Goal: Obtain resource: Download file/media

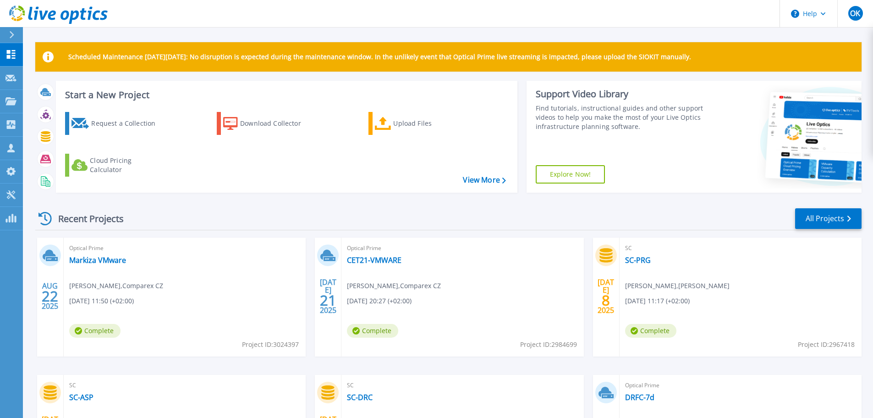
scroll to position [129, 0]
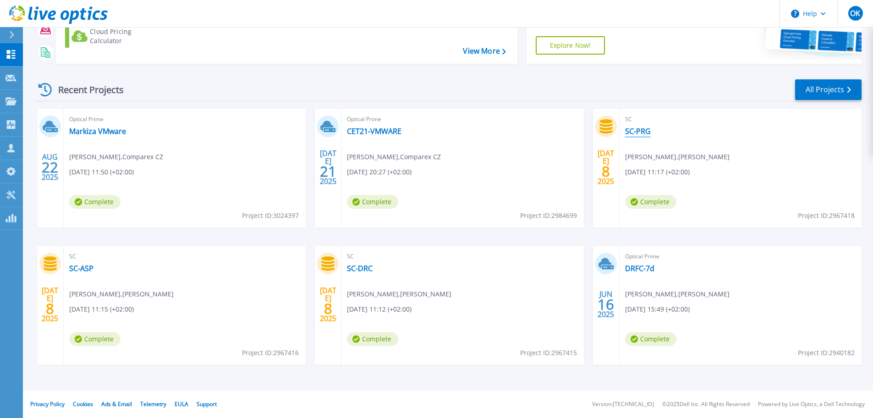
click at [646, 130] on link "SC-PRG" at bounding box center [638, 131] width 26 height 9
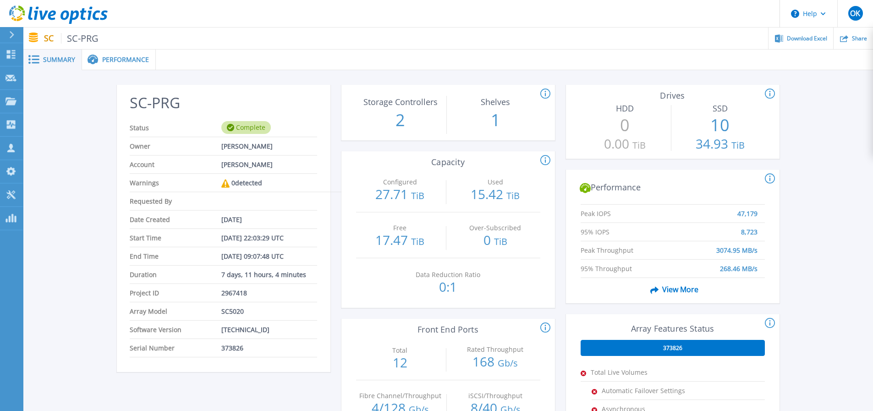
click at [291, 215] on li "Date Created Jul 08, 2025" at bounding box center [223, 219] width 187 height 18
drag, startPoint x: 238, startPoint y: 330, endPoint x: 222, endPoint y: 330, distance: 15.6
click at [222, 330] on li "Software Version 7.5.21.6" at bounding box center [223, 329] width 187 height 18
copy span "7.5.21.6"
click at [771, 94] on icon at bounding box center [770, 93] width 10 height 11
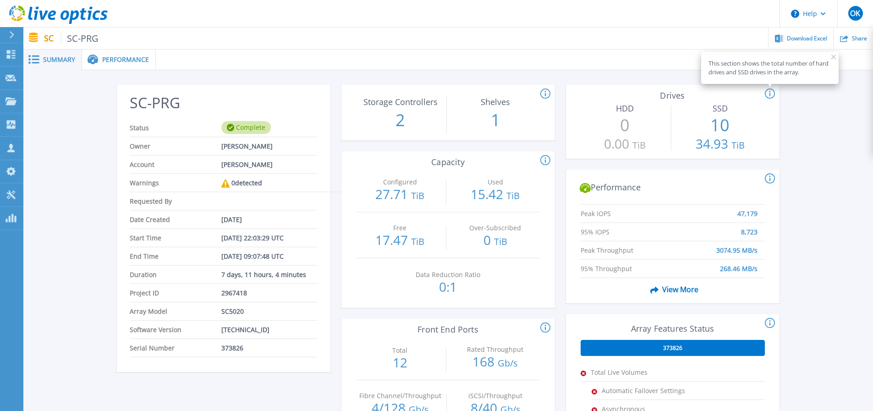
click at [94, 61] on icon at bounding box center [93, 60] width 11 height 10
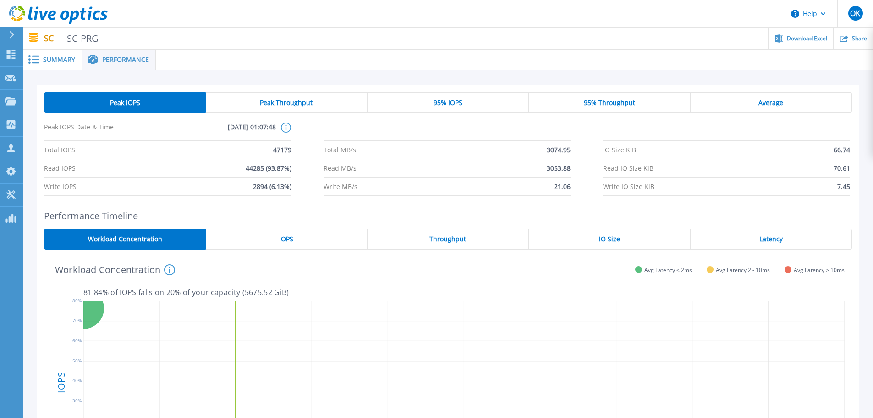
click at [45, 65] on div "Summary" at bounding box center [52, 60] width 59 height 21
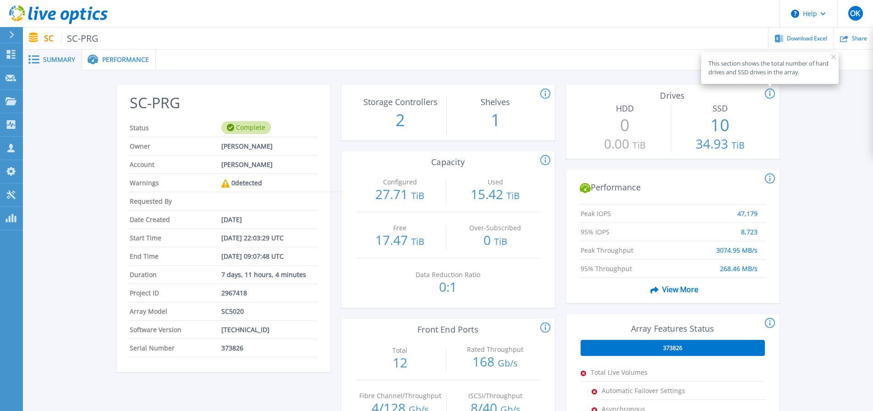
drag, startPoint x: 121, startPoint y: 62, endPoint x: 208, endPoint y: 94, distance: 92.7
click at [121, 62] on span "Performance" at bounding box center [125, 59] width 47 height 6
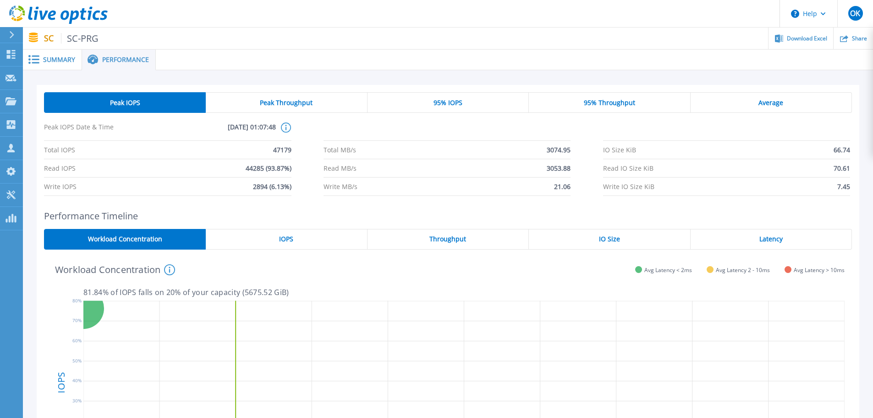
click at [281, 101] on span "Peak Throughput" at bounding box center [286, 102] width 53 height 7
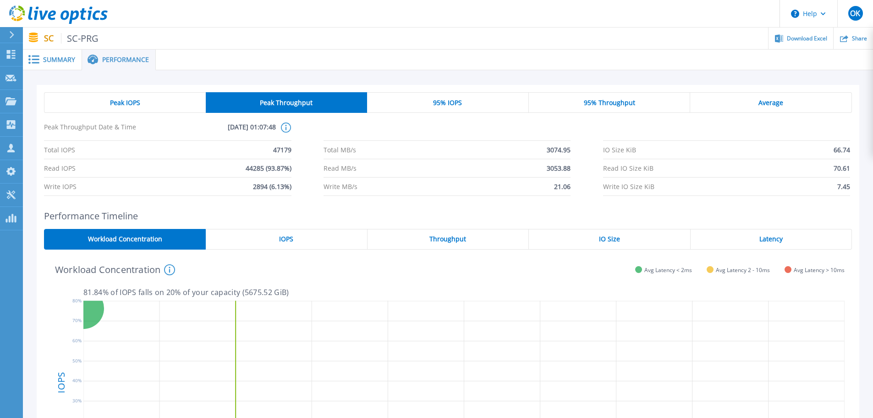
click at [426, 107] on div "95% IOPS" at bounding box center [448, 102] width 162 height 21
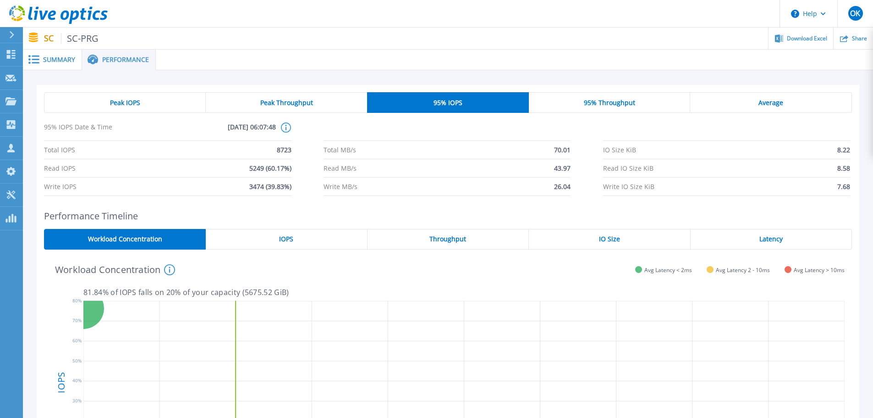
click at [613, 97] on div "95% Throughput" at bounding box center [610, 102] width 162 height 21
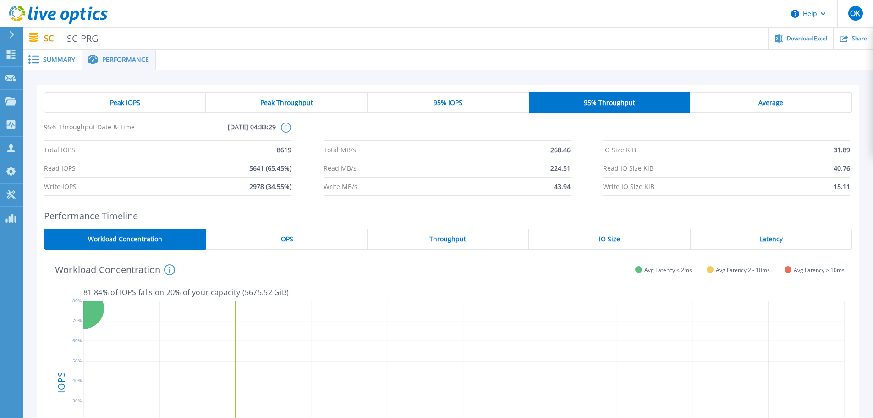
click at [444, 99] on span "95% IOPS" at bounding box center [448, 102] width 29 height 7
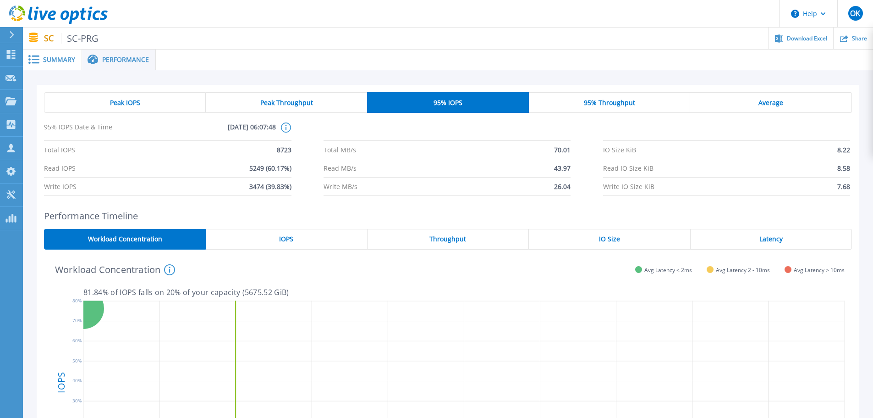
click at [374, 226] on div "Performance Timeline Workload Concentration IOPS Throughput IO Size Latency 81.…" at bounding box center [448, 368] width 823 height 316
click at [600, 103] on span "95% Throughput" at bounding box center [609, 102] width 51 height 7
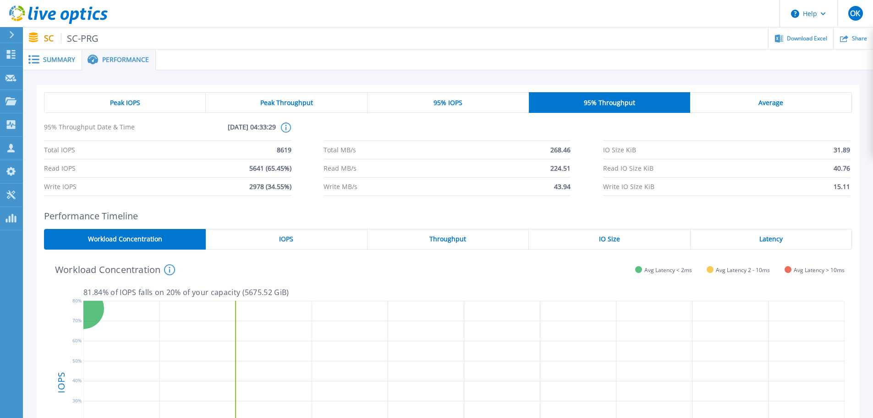
click at [749, 105] on div "Average" at bounding box center [771, 102] width 162 height 21
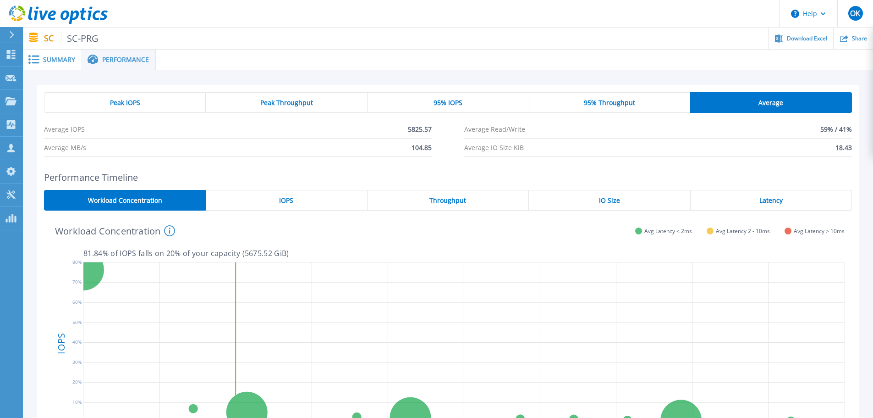
click at [446, 105] on span "95% IOPS" at bounding box center [448, 102] width 29 height 7
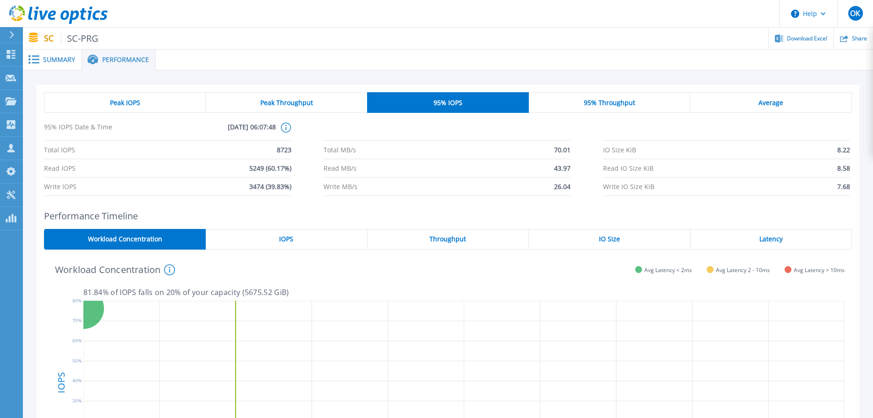
drag, startPoint x: 607, startPoint y: 136, endPoint x: 585, endPoint y: 159, distance: 32.1
click at [608, 135] on li at bounding box center [726, 131] width 247 height 18
click at [233, 109] on div "Peak Throughput" at bounding box center [286, 102] width 161 height 21
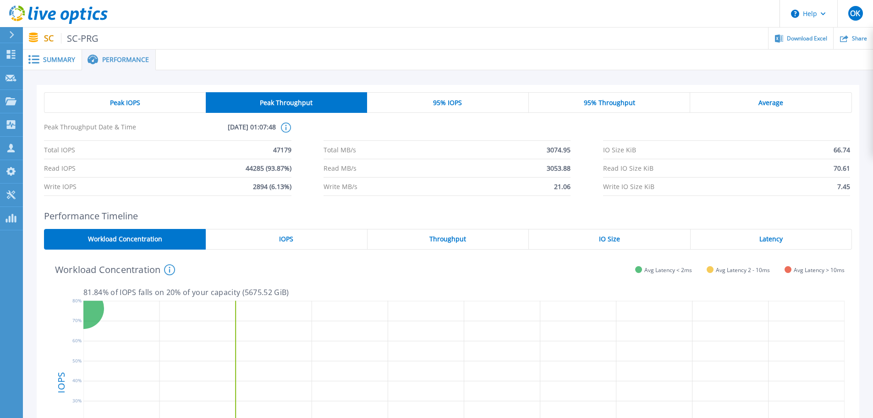
click at [468, 105] on div "95% IOPS" at bounding box center [448, 102] width 162 height 21
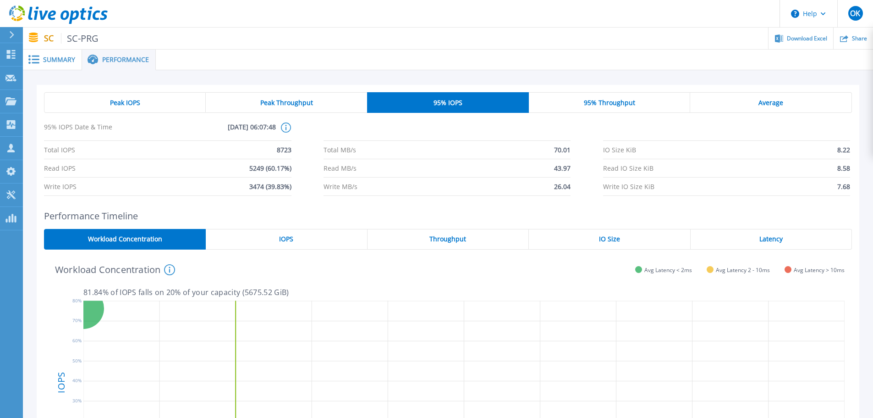
click at [635, 107] on div "95% Throughput" at bounding box center [610, 102] width 162 height 21
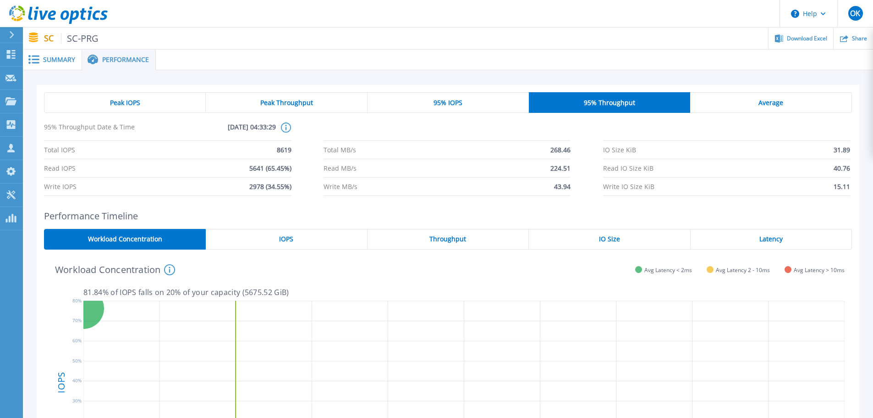
click at [449, 102] on span "95% IOPS" at bounding box center [448, 102] width 29 height 7
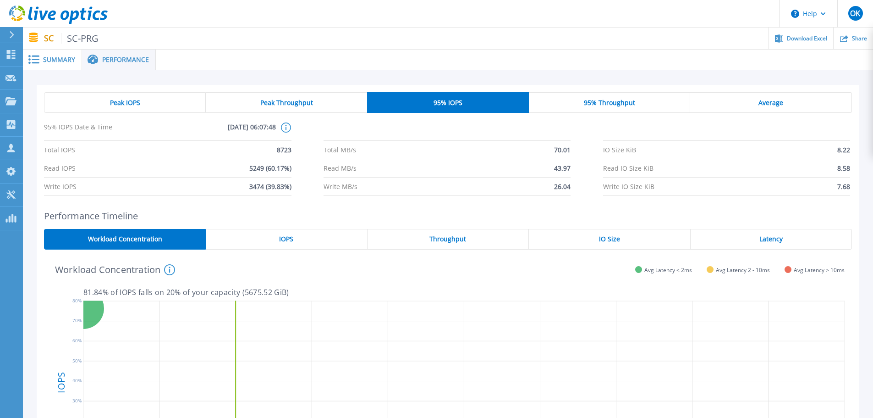
click at [579, 110] on div "95% Throughput" at bounding box center [610, 102] width 162 height 21
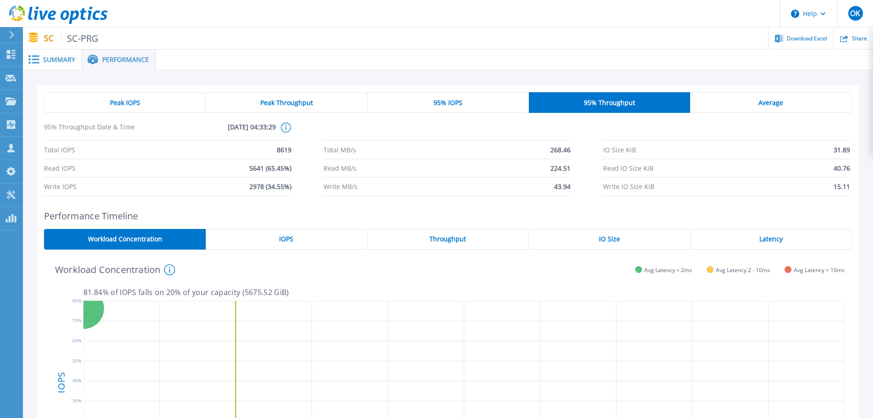
click at [466, 110] on div "95% IOPS" at bounding box center [448, 102] width 161 height 21
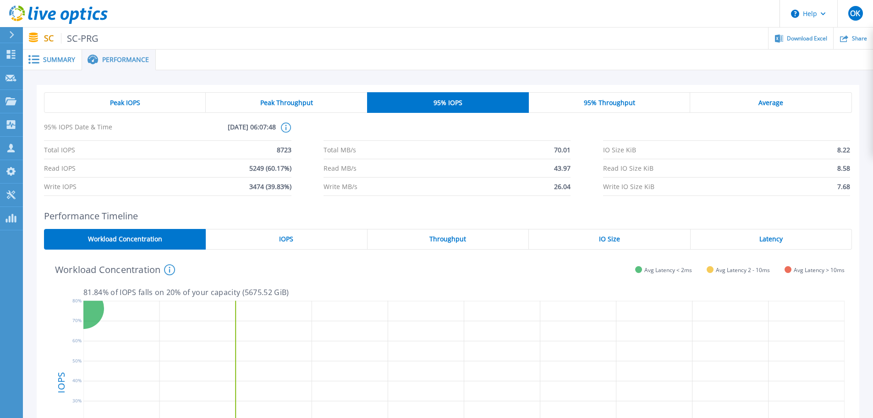
drag, startPoint x: 642, startPoint y: 134, endPoint x: 484, endPoint y: 147, distance: 158.7
click at [643, 134] on li at bounding box center [726, 131] width 247 height 18
drag, startPoint x: 142, startPoint y: 109, endPoint x: 169, endPoint y: 119, distance: 28.9
click at [142, 109] on div "Peak IOPS" at bounding box center [125, 102] width 162 height 21
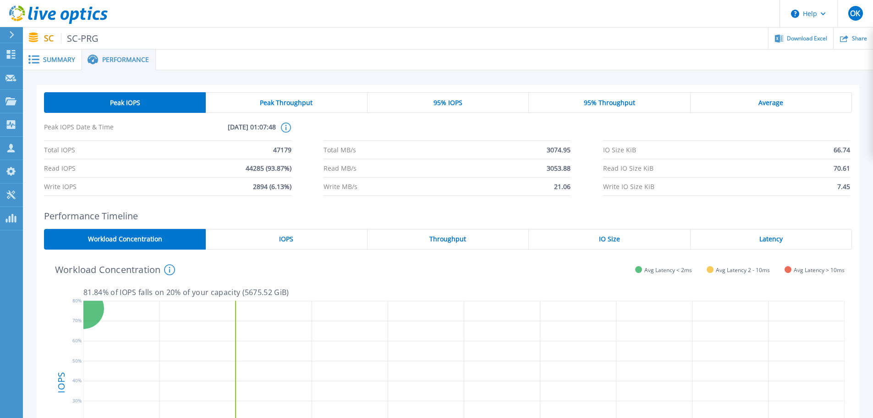
click at [290, 104] on span "Peak Throughput" at bounding box center [286, 102] width 53 height 7
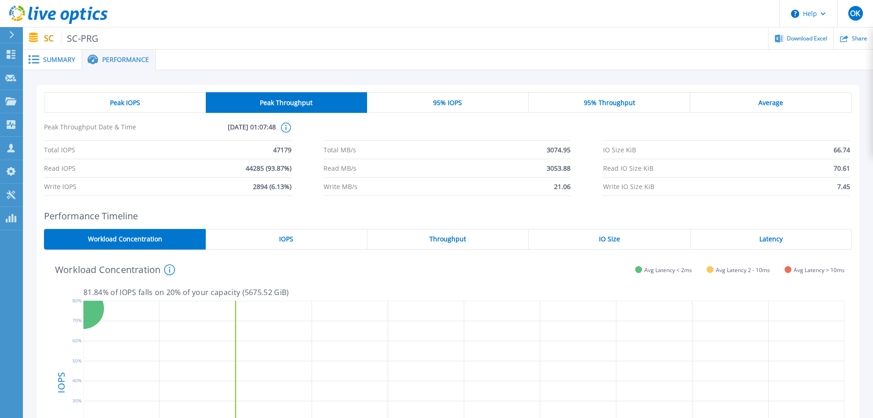
click at [655, 80] on div "Peak IOPS Peak Throughput 95% IOPS 95% Throughput Average Peak Throughput Date …" at bounding box center [448, 311] width 850 height 482
click at [714, 238] on div "Latency" at bounding box center [771, 239] width 161 height 21
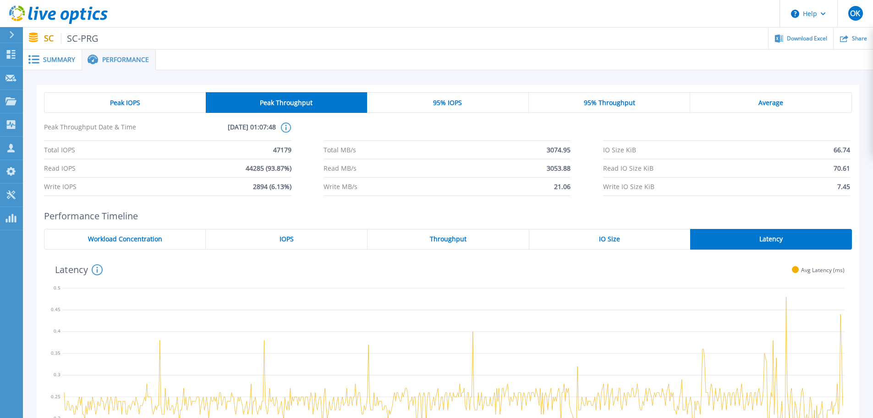
scroll to position [138, 0]
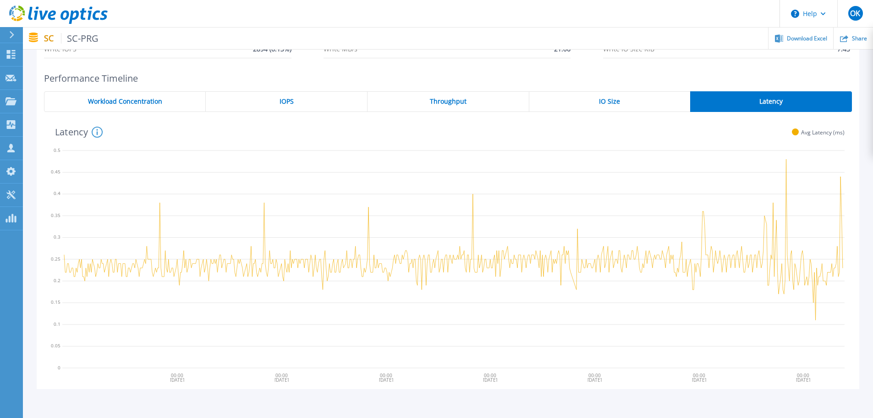
drag, startPoint x: 683, startPoint y: 14, endPoint x: 582, endPoint y: 27, distance: 101.7
click at [682, 14] on header "Help OK Channel Partner Ondrej Kratky ondrej.kratky@comparex.cz Comparex CZ My …" at bounding box center [436, 14] width 873 height 28
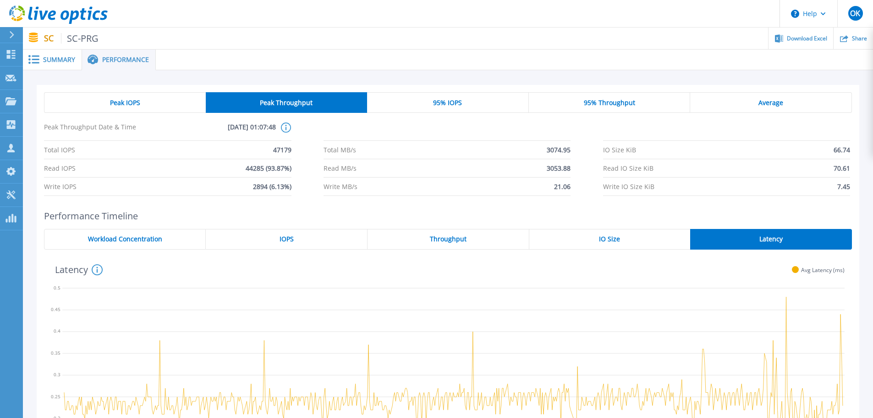
click at [51, 61] on span "Summary" at bounding box center [59, 59] width 32 height 6
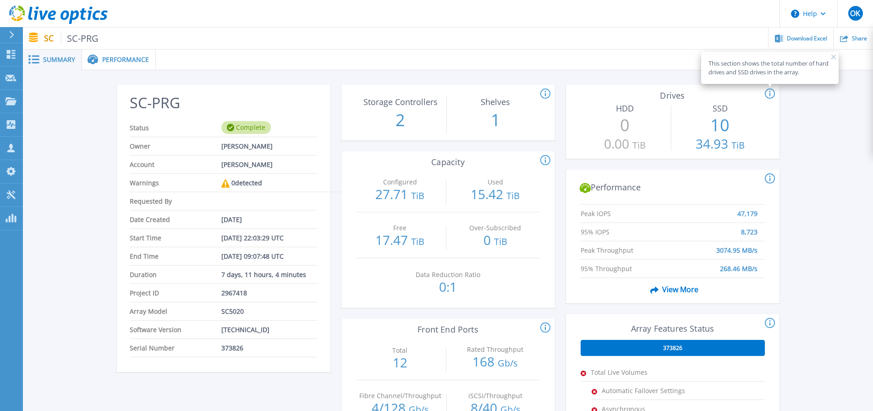
click at [116, 55] on div "Performance" at bounding box center [119, 60] width 74 height 21
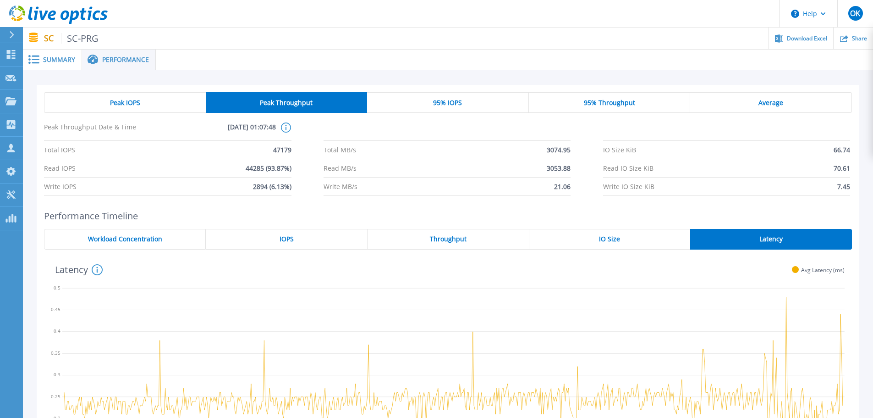
scroll to position [92, 0]
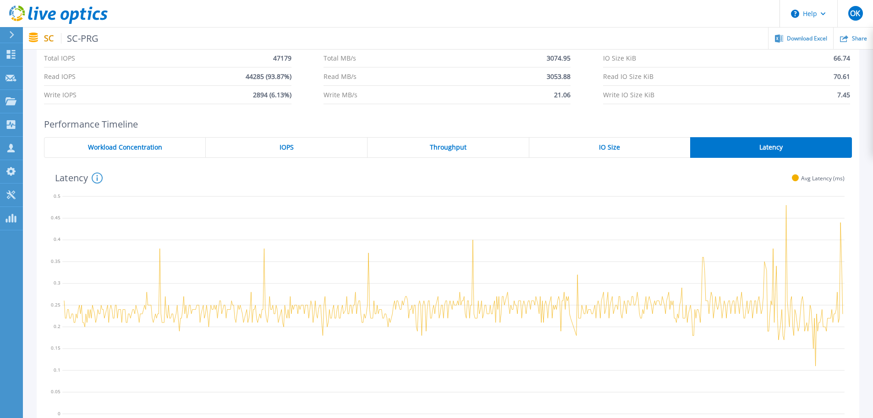
click at [614, 155] on div "IO Size" at bounding box center [609, 147] width 161 height 21
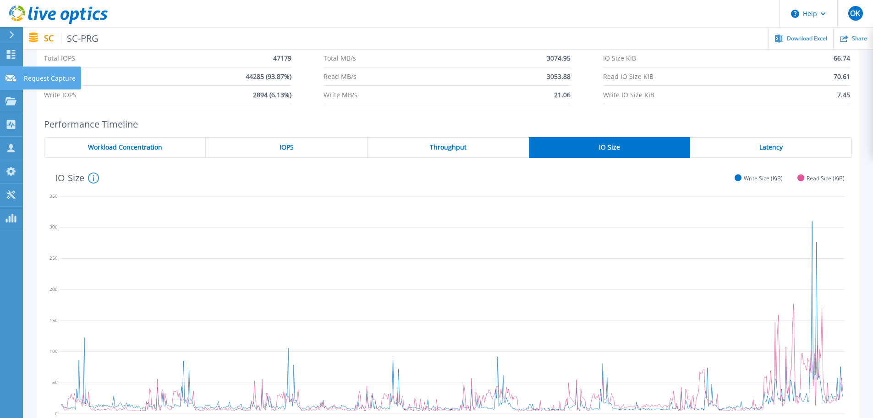
click at [8, 75] on icon at bounding box center [11, 78] width 11 height 7
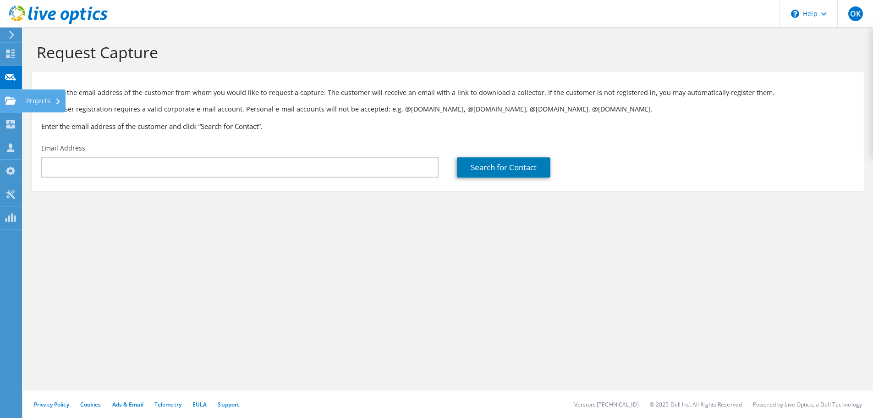
click at [11, 101] on use at bounding box center [10, 100] width 11 height 8
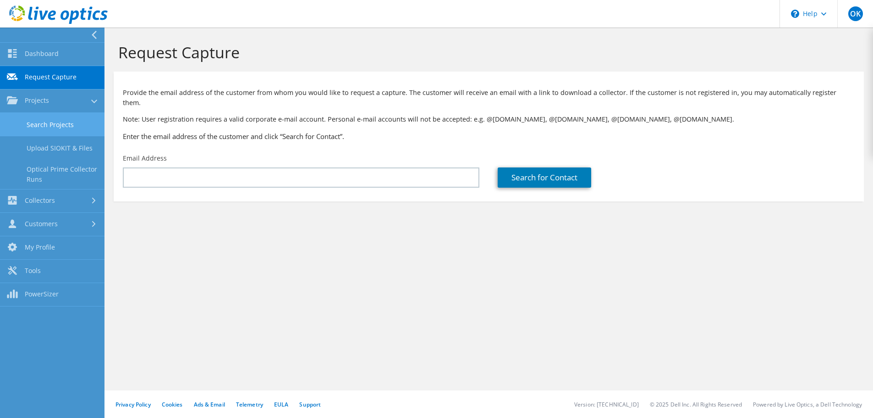
click at [57, 122] on link "Search Projects" at bounding box center [52, 124] width 105 height 23
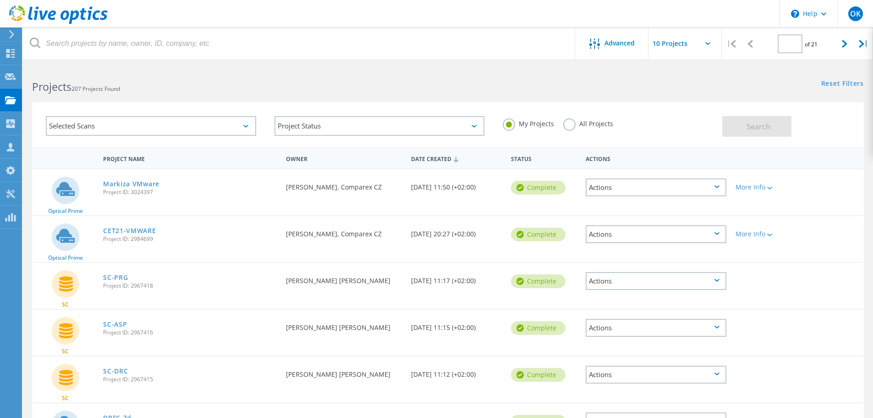
type input "1"
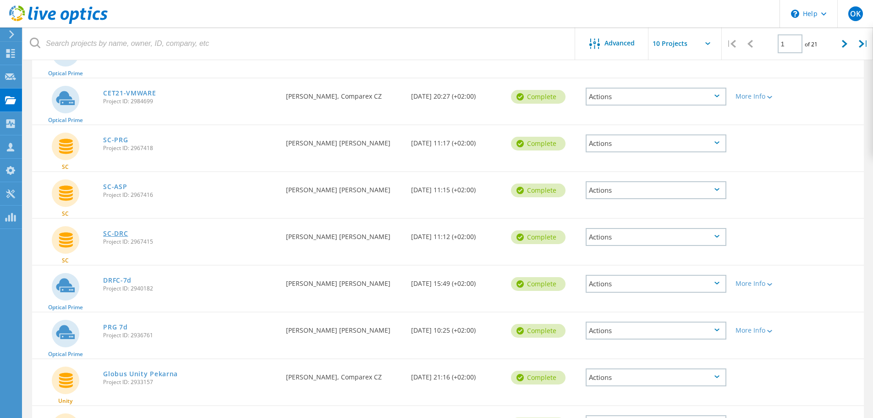
click at [116, 232] on link "SC-DRC" at bounding box center [115, 233] width 25 height 6
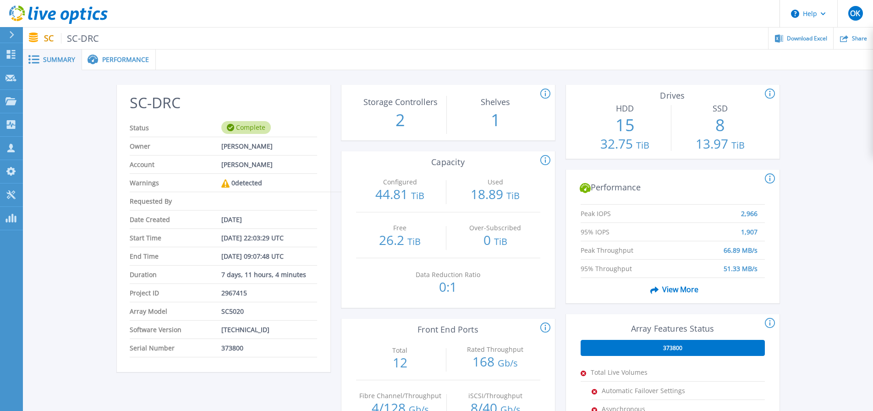
click at [110, 60] on span "Performance" at bounding box center [125, 59] width 47 height 6
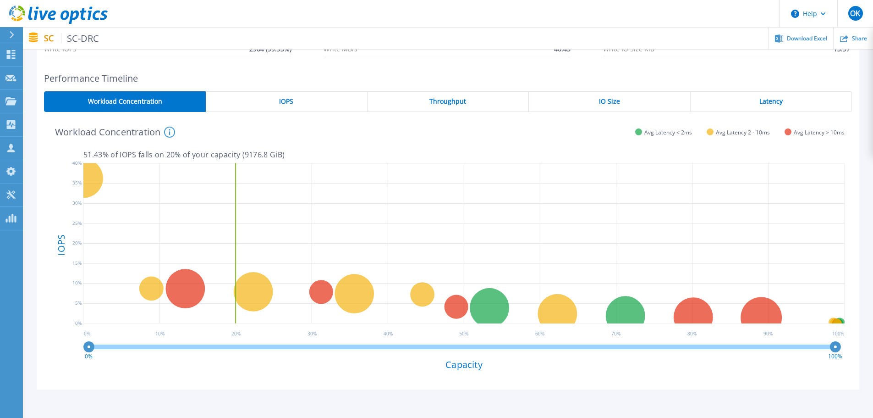
scroll to position [92, 0]
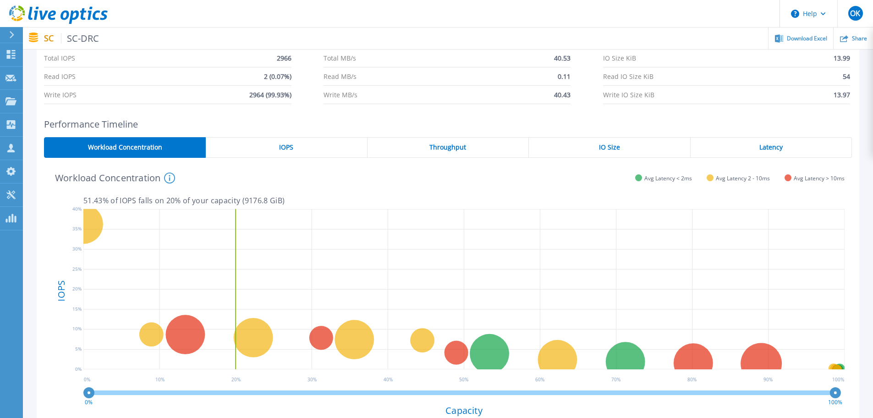
click at [798, 155] on div "Latency" at bounding box center [771, 147] width 161 height 21
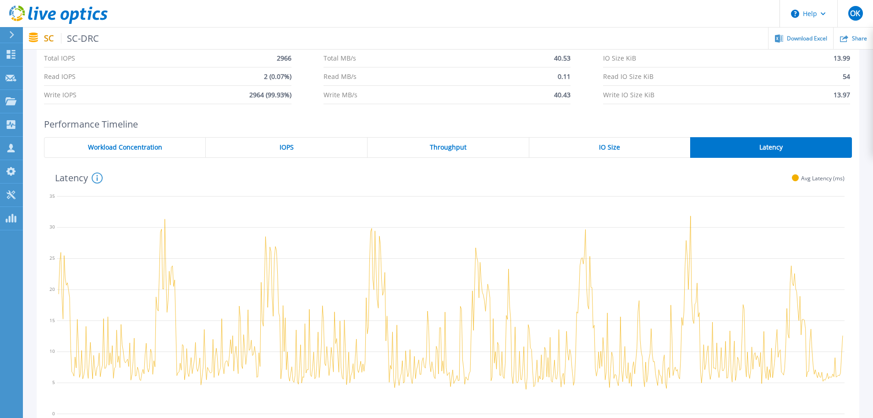
scroll to position [0, 0]
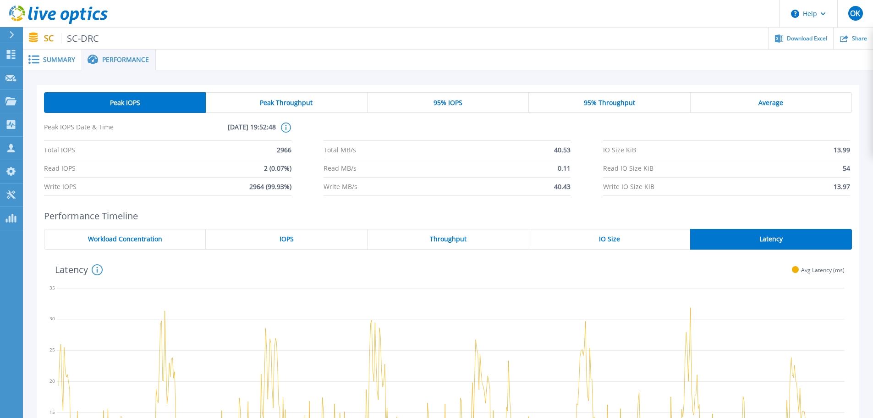
drag, startPoint x: 55, startPoint y: 65, endPoint x: 61, endPoint y: 68, distance: 7.2
click at [55, 65] on div "Summary" at bounding box center [52, 60] width 59 height 21
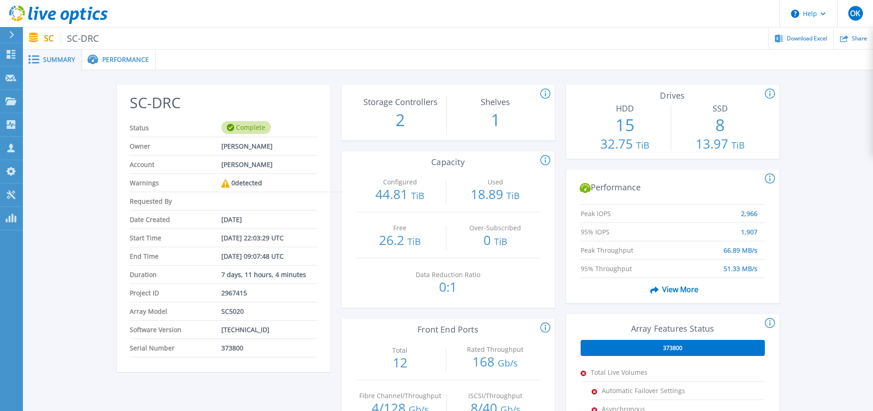
click at [118, 61] on span "Performance" at bounding box center [125, 59] width 47 height 6
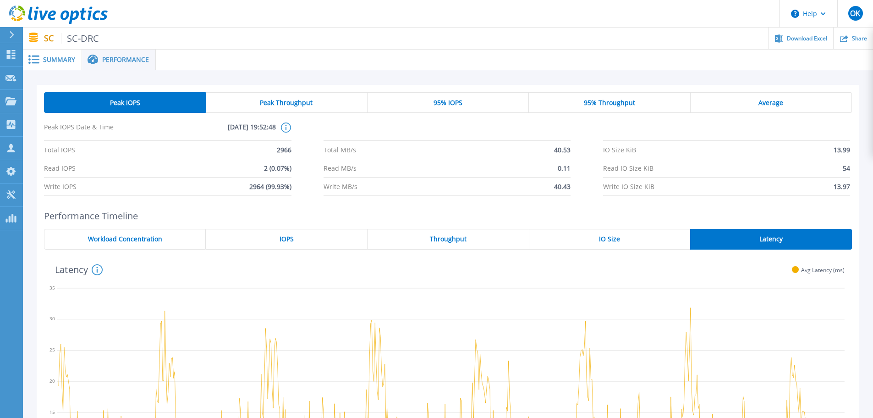
click at [497, 102] on div "95% IOPS" at bounding box center [448, 102] width 161 height 21
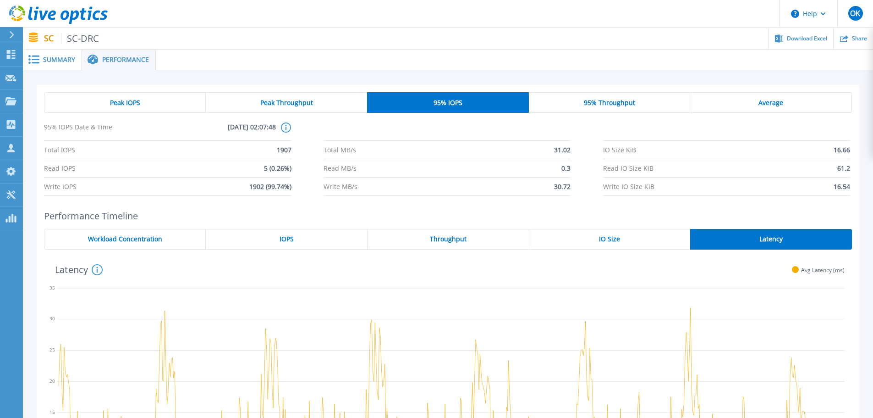
click at [589, 105] on span "95% Throughput" at bounding box center [609, 102] width 51 height 7
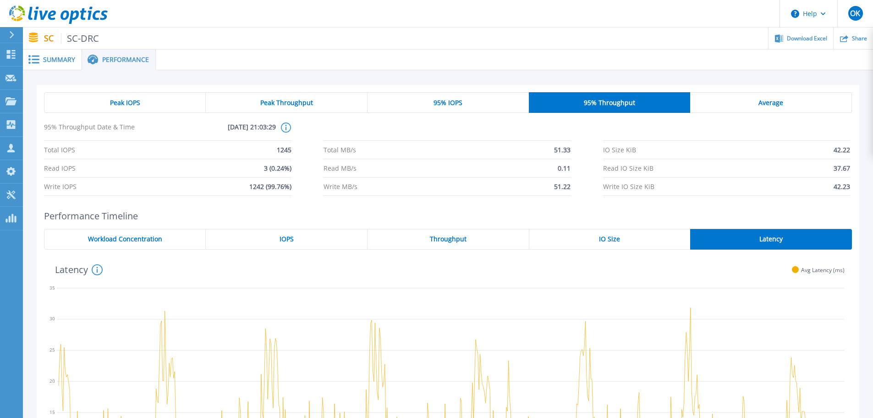
click at [453, 107] on div "95% IOPS" at bounding box center [448, 102] width 161 height 21
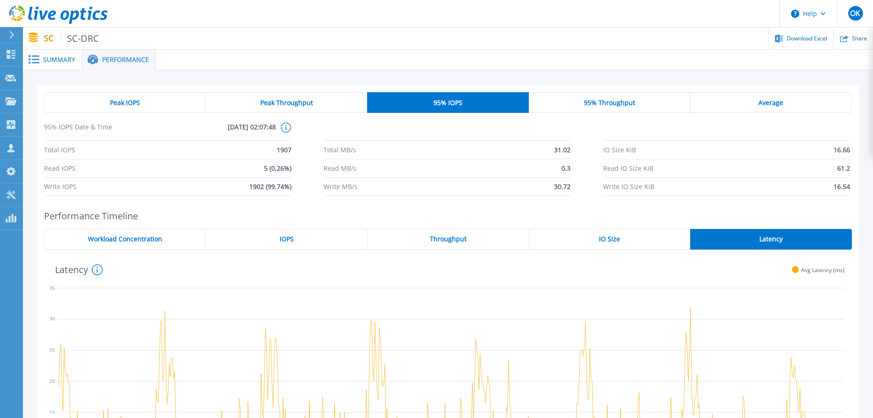
click at [228, 101] on div "Peak Throughput" at bounding box center [286, 102] width 161 height 21
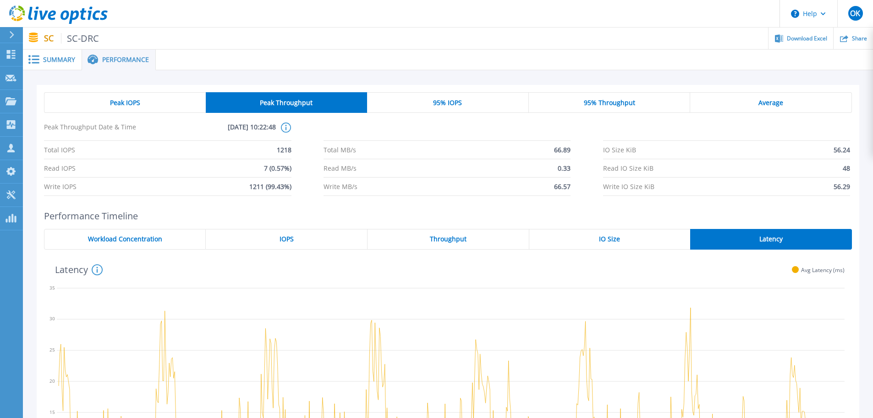
click at [133, 96] on div "Peak IOPS" at bounding box center [125, 102] width 162 height 21
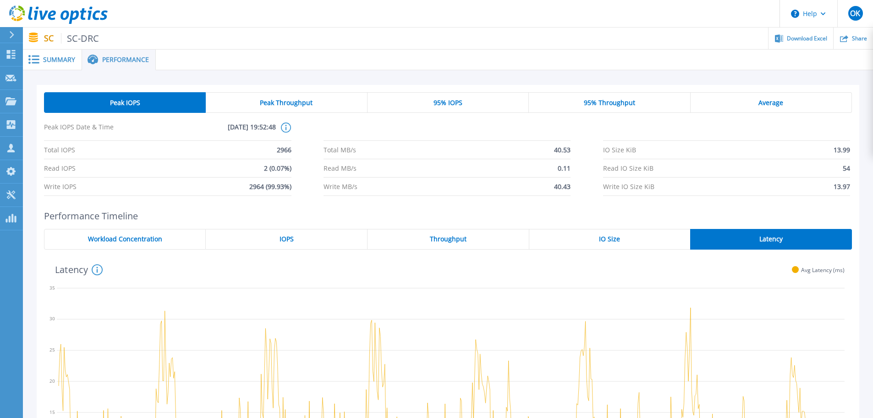
click at [548, 92] on div "Peak IOPS Peak Throughput 95% IOPS 95% Throughput Average Peak IOPS Date & Time…" at bounding box center [448, 144] width 823 height 118
click at [556, 94] on div "95% Throughput" at bounding box center [609, 102] width 161 height 21
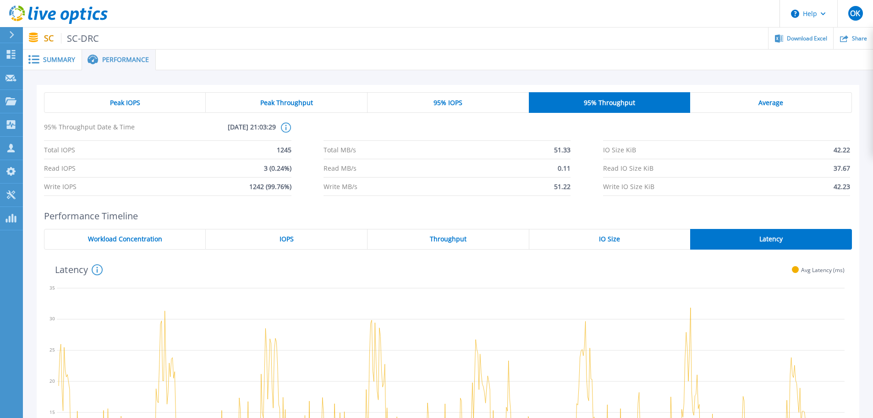
click at [635, 68] on div at bounding box center [514, 60] width 717 height 21
click at [143, 105] on div "Peak IOPS" at bounding box center [125, 102] width 162 height 21
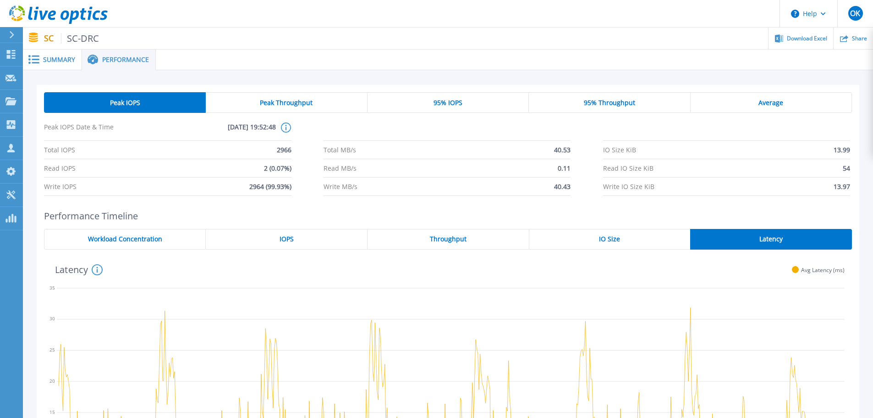
click at [232, 103] on div "Peak Throughput" at bounding box center [286, 102] width 161 height 21
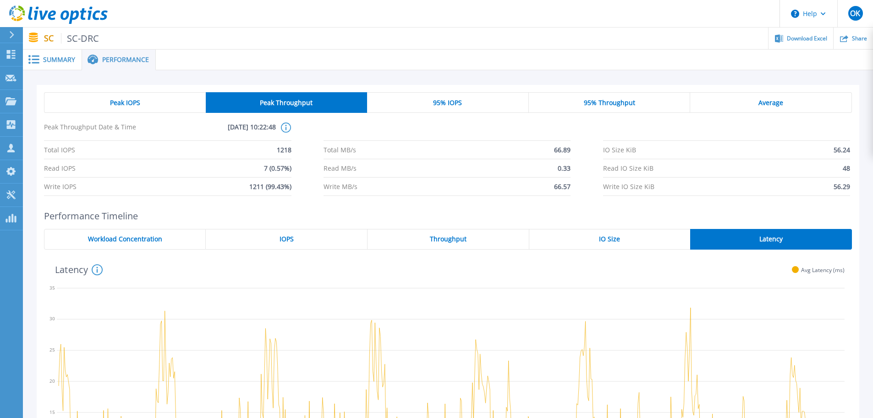
click at [149, 108] on div "Peak IOPS" at bounding box center [125, 102] width 162 height 21
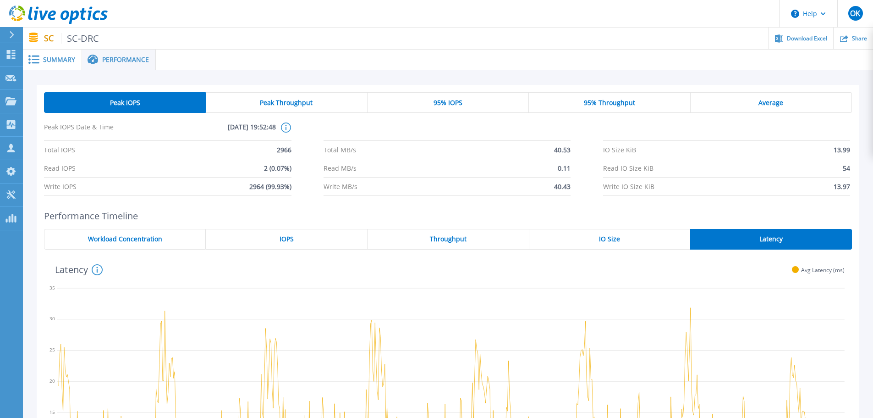
click at [66, 60] on span "Summary" at bounding box center [59, 59] width 32 height 6
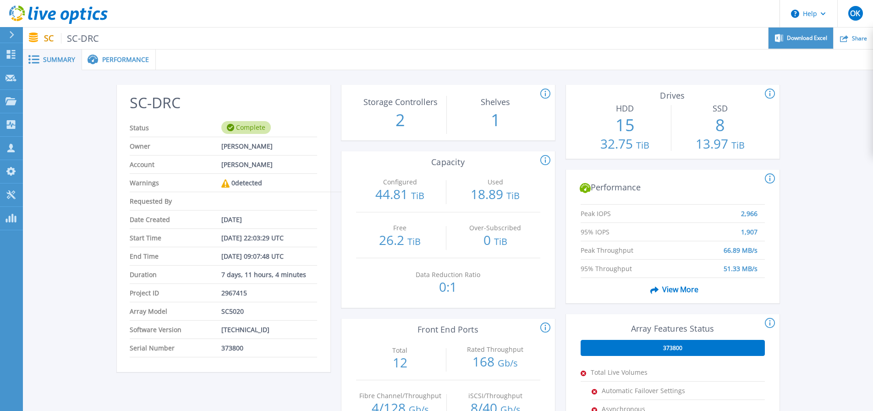
click at [815, 42] on div "Download Excel" at bounding box center [801, 39] width 65 height 22
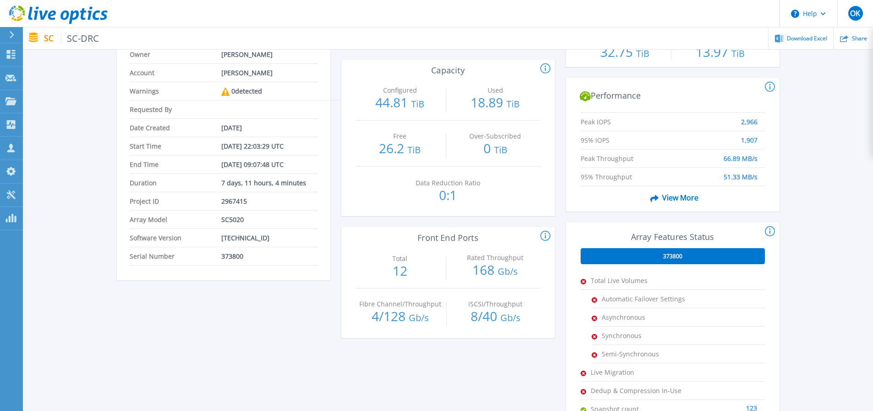
click at [667, 254] on span "373800" at bounding box center [672, 256] width 19 height 7
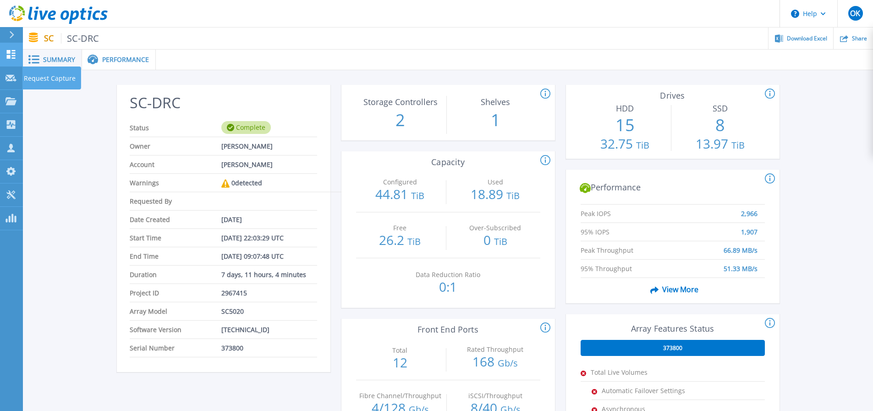
click at [5, 58] on link "Dashboard Dashboard" at bounding box center [11, 54] width 23 height 23
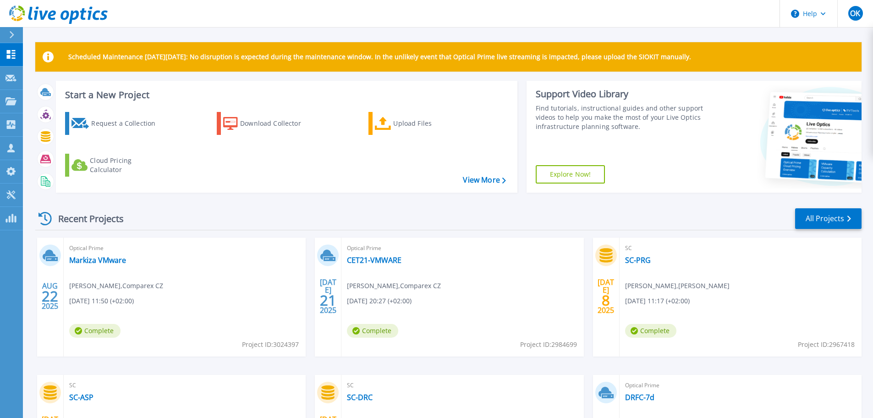
scroll to position [129, 0]
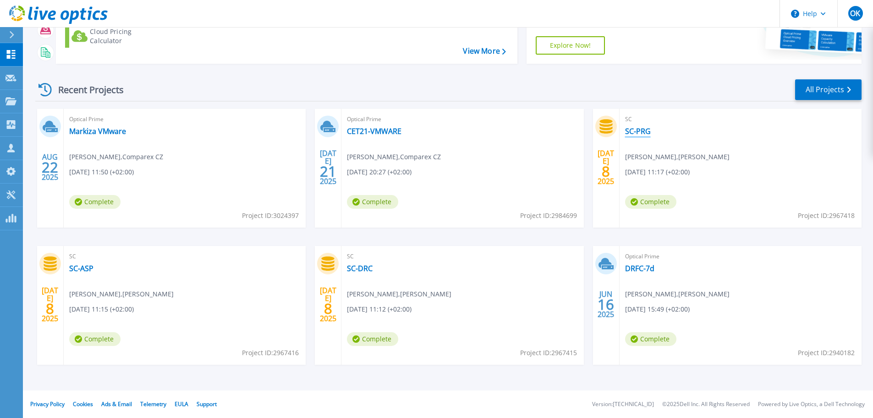
click at [643, 132] on link "SC-PRG" at bounding box center [638, 131] width 26 height 9
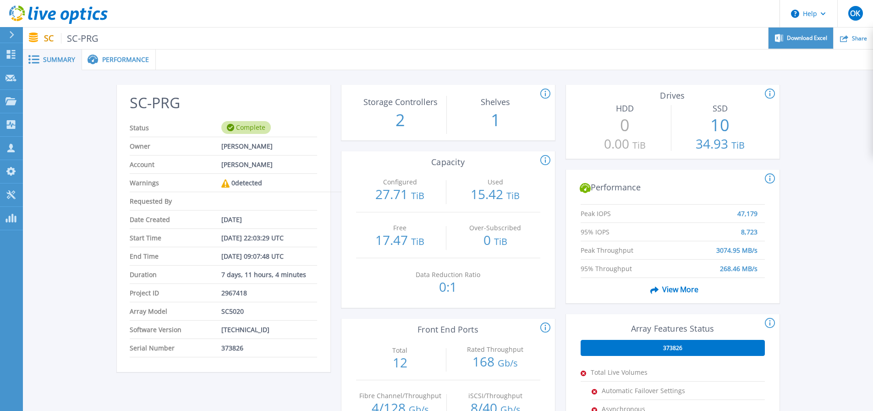
click at [810, 44] on div "Download Excel" at bounding box center [801, 39] width 65 height 22
click at [6, 99] on icon at bounding box center [11, 101] width 11 height 8
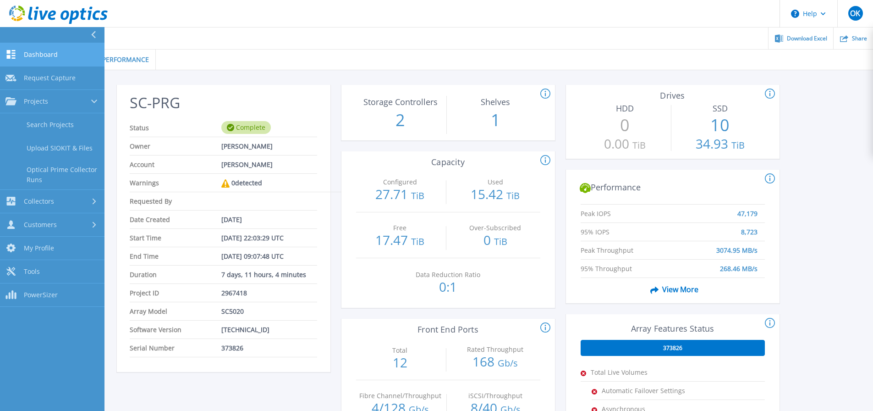
click at [30, 51] on span "Dashboard" at bounding box center [41, 54] width 34 height 8
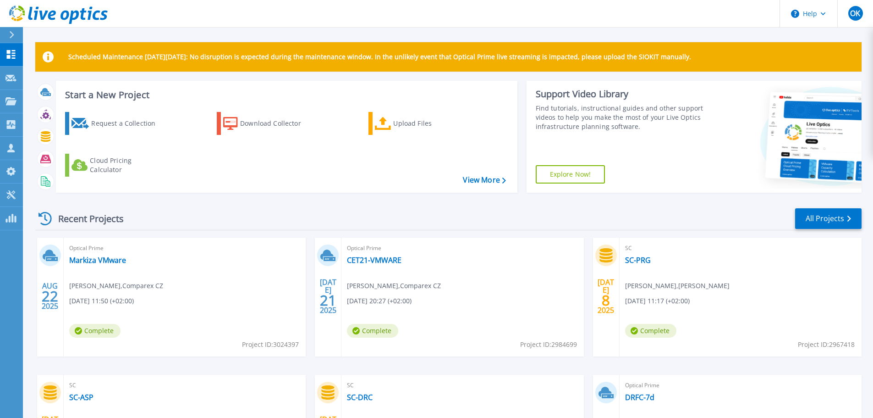
scroll to position [129, 0]
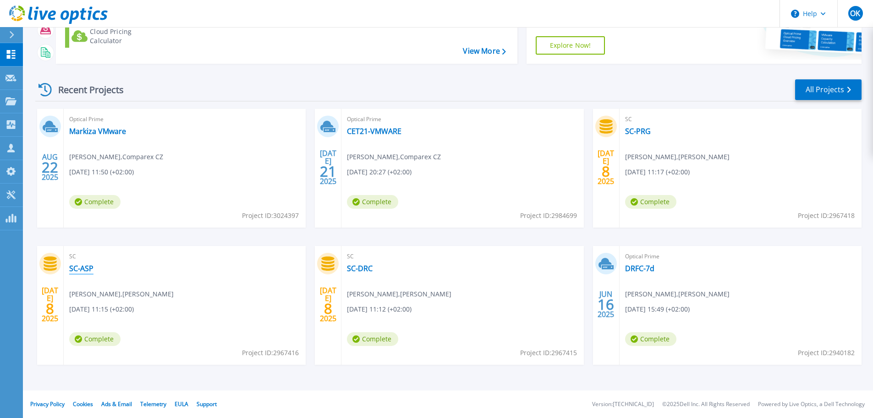
click at [92, 271] on link "SC-ASP" at bounding box center [81, 268] width 24 height 9
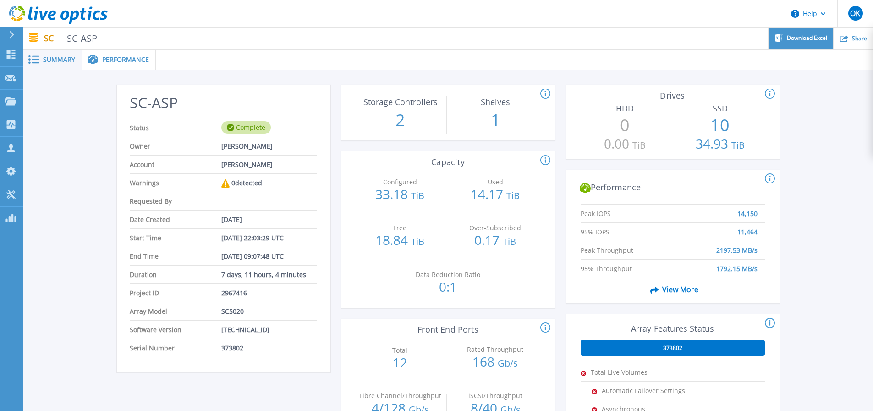
click at [798, 38] on span "Download Excel" at bounding box center [807, 38] width 40 height 6
drag, startPoint x: 116, startPoint y: 59, endPoint x: 163, endPoint y: 88, distance: 55.0
click at [116, 59] on span "Performance" at bounding box center [125, 59] width 47 height 6
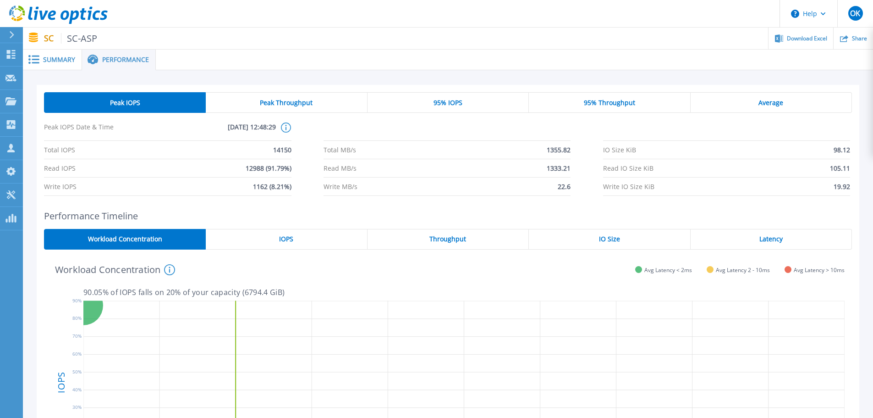
click at [618, 109] on div "95% Throughput" at bounding box center [609, 102] width 161 height 21
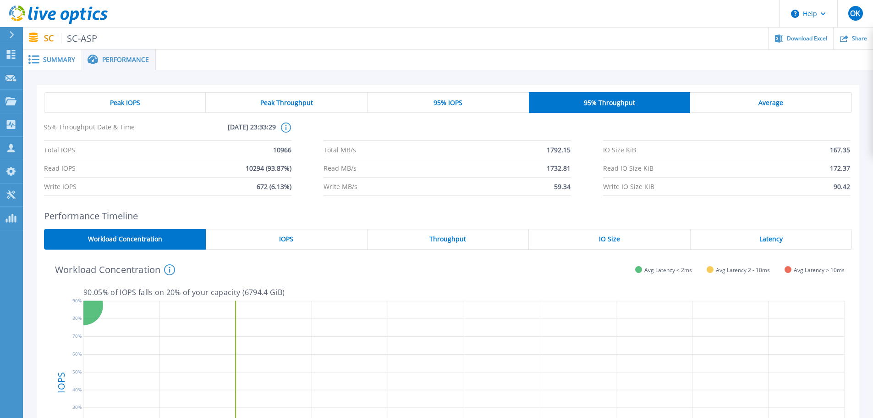
scroll to position [92, 0]
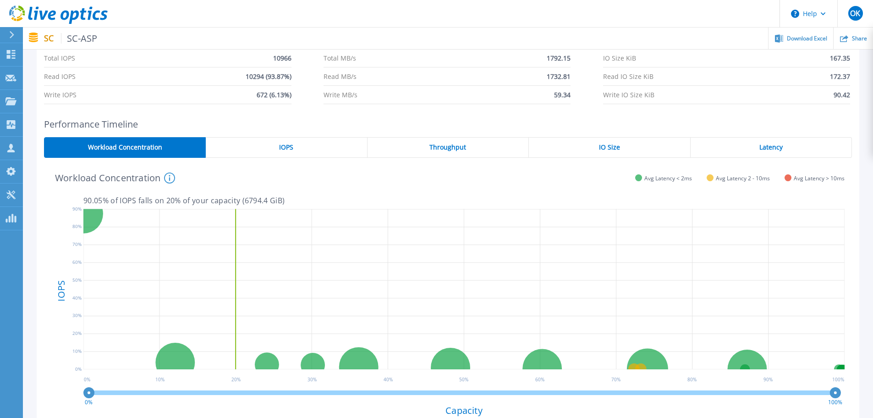
click at [733, 143] on div "Latency" at bounding box center [771, 147] width 161 height 21
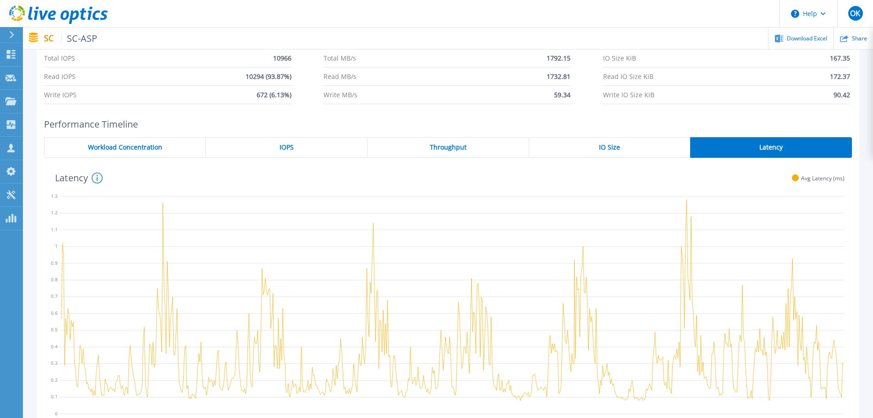
scroll to position [0, 0]
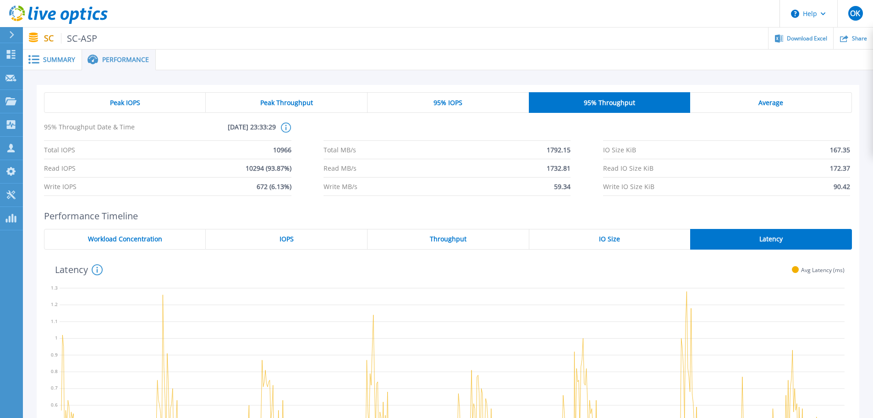
drag, startPoint x: 53, startPoint y: 61, endPoint x: 110, endPoint y: 116, distance: 78.5
click at [53, 61] on span "Summary" at bounding box center [59, 59] width 32 height 6
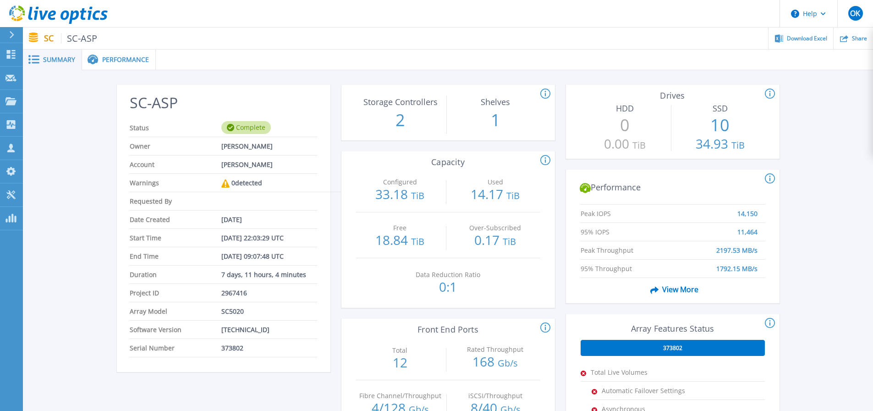
drag, startPoint x: 116, startPoint y: 63, endPoint x: 151, endPoint y: 88, distance: 42.7
click at [116, 63] on span "Performance" at bounding box center [125, 59] width 47 height 6
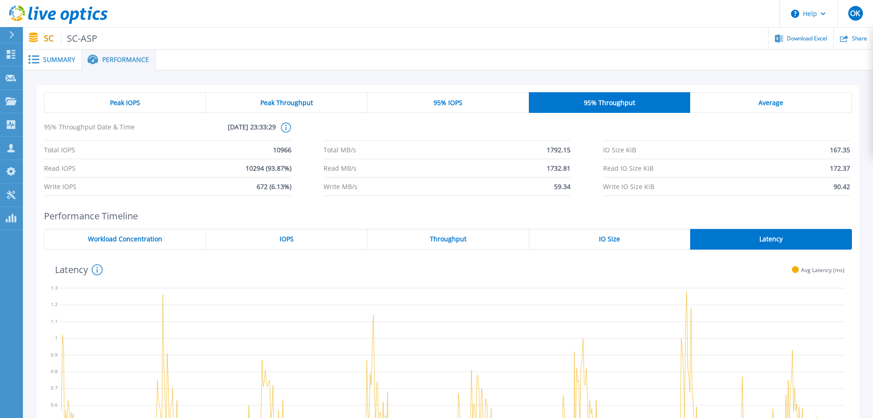
drag, startPoint x: 595, startPoint y: 237, endPoint x: 590, endPoint y: 241, distance: 6.5
click at [595, 237] on div "IO Size" at bounding box center [609, 239] width 161 height 21
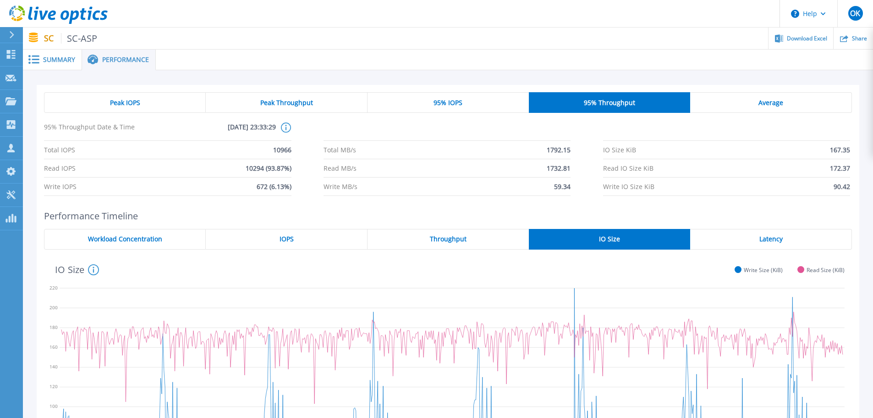
drag, startPoint x: 612, startPoint y: 40, endPoint x: 601, endPoint y: 62, distance: 24.6
click at [612, 40] on ul "Download Excel Share" at bounding box center [485, 39] width 776 height 22
click at [127, 105] on span "Peak IOPS" at bounding box center [125, 102] width 30 height 7
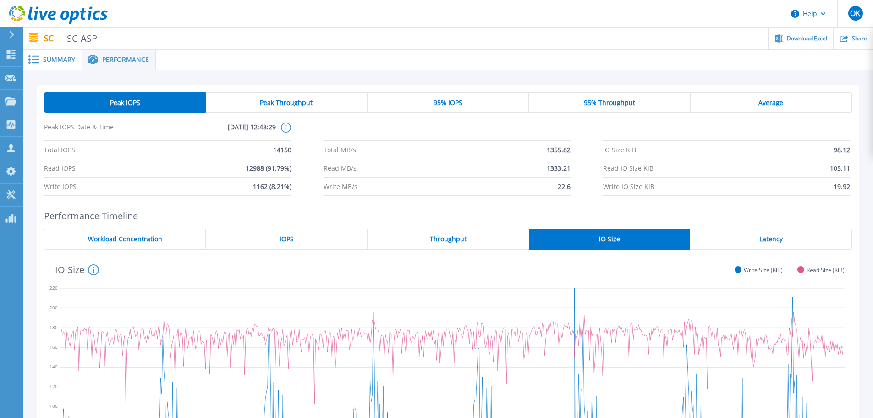
click at [336, 116] on div "Peak IOPS Peak Throughput 95% IOPS 95% Throughput Average Peak IOPS Date & Time…" at bounding box center [448, 144] width 808 height 104
click at [255, 107] on div "Peak Throughput" at bounding box center [286, 102] width 161 height 21
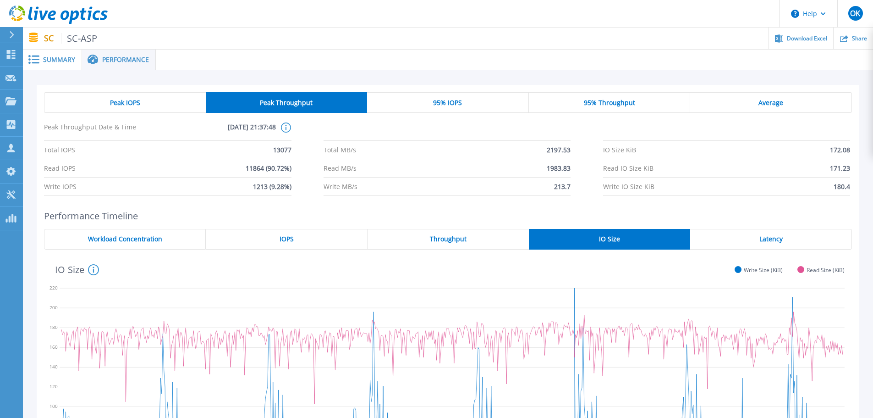
click at [670, 121] on div "Peak Throughput Date & Time 2025-07-05, 21:37:48 This shows the performance sta…" at bounding box center [448, 158] width 808 height 76
click at [139, 110] on div "Peak IOPS" at bounding box center [125, 102] width 162 height 21
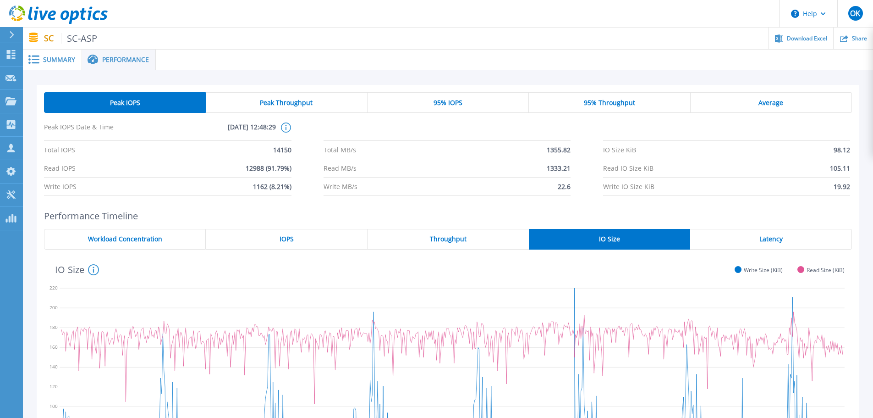
drag, startPoint x: 605, startPoint y: 208, endPoint x: 479, endPoint y: 172, distance: 131.1
click at [606, 208] on div "Peak IOPS Peak Throughput 95% IOPS 95% Throughput Average Peak IOPS Date & Time…" at bounding box center [448, 305] width 823 height 441
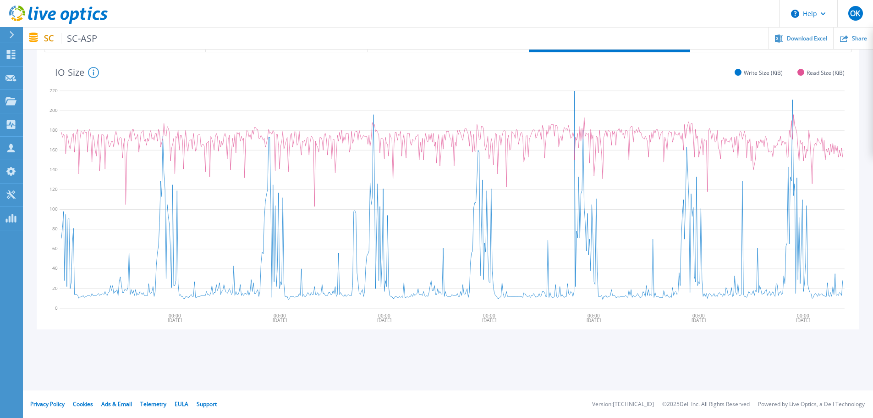
scroll to position [14, 0]
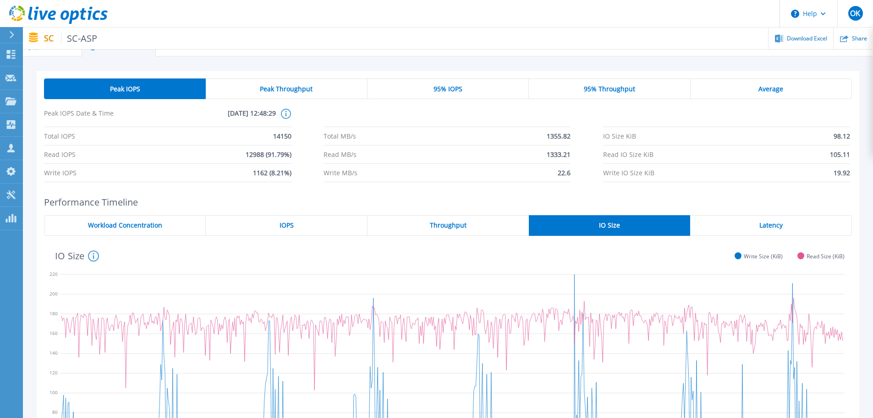
click at [732, 229] on div "Latency" at bounding box center [771, 225] width 162 height 21
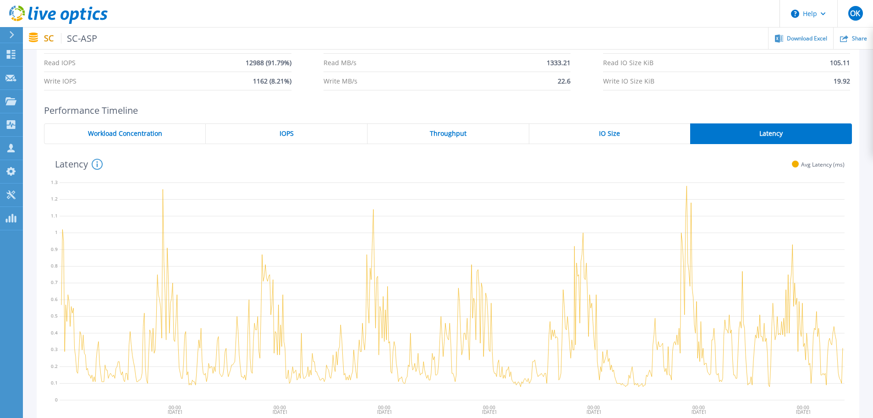
scroll to position [151, 0]
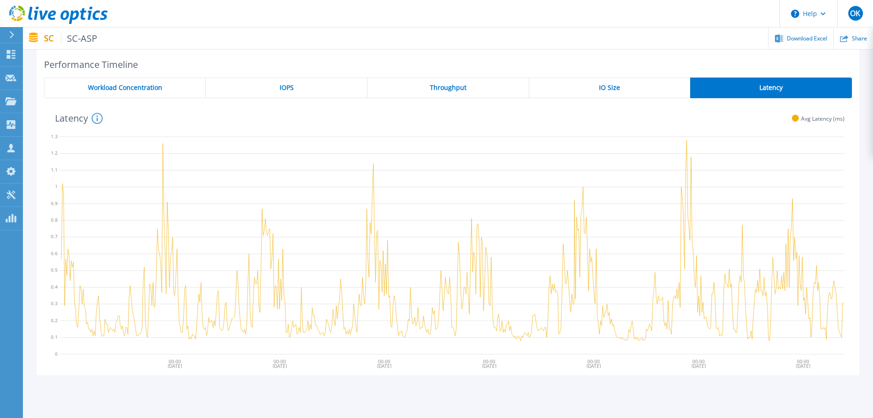
click at [473, 85] on div "Throughput" at bounding box center [449, 87] width 162 height 21
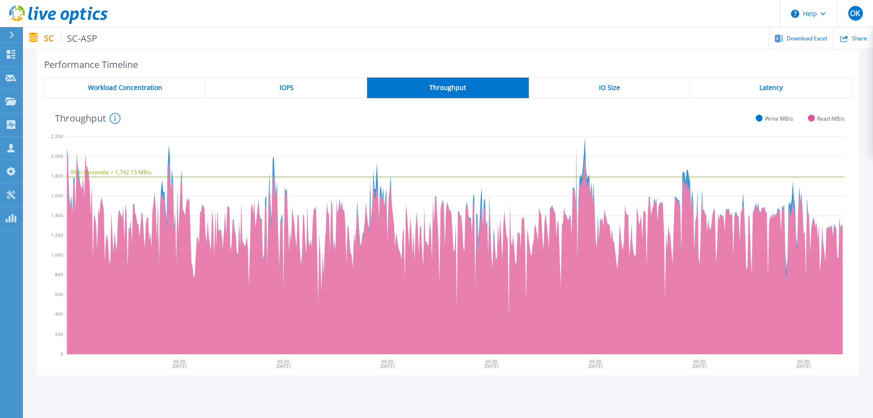
click at [610, 79] on div "IO Size" at bounding box center [610, 87] width 162 height 21
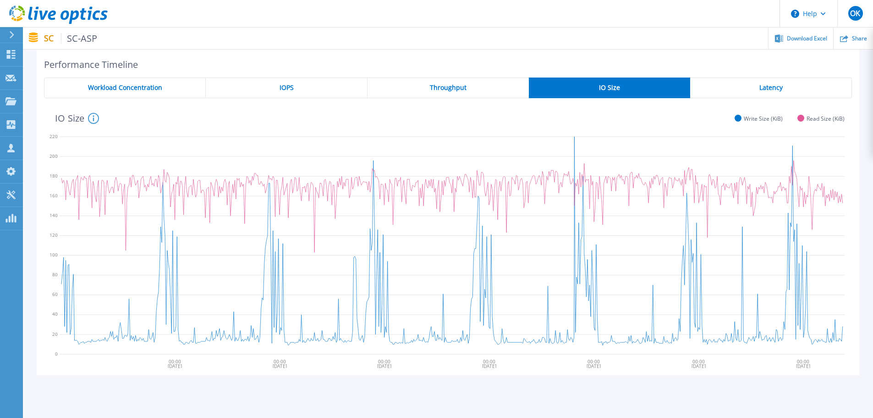
click at [714, 89] on div "Latency" at bounding box center [771, 87] width 162 height 21
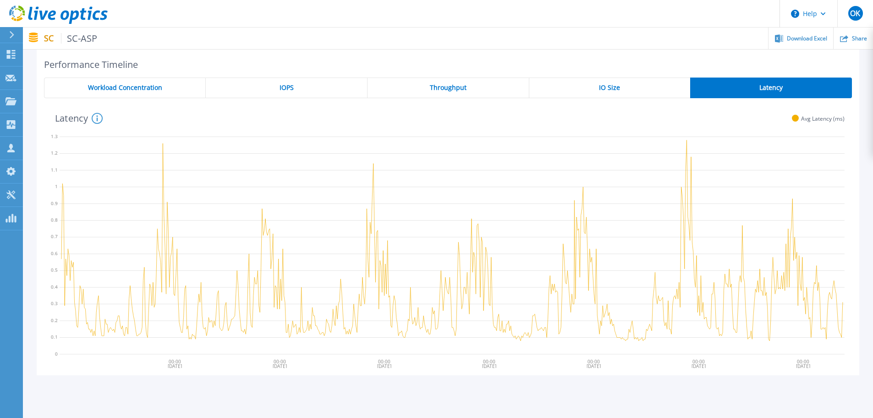
scroll to position [0, 0]
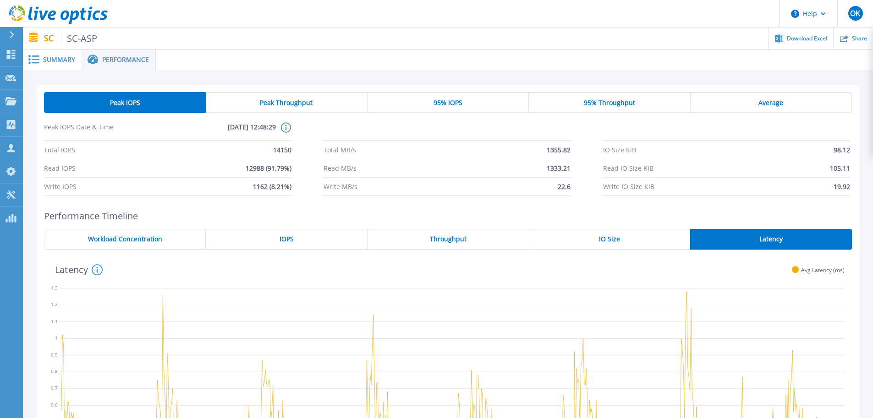
drag, startPoint x: 475, startPoint y: 105, endPoint x: 490, endPoint y: 119, distance: 20.4
click at [475, 105] on div "95% IOPS" at bounding box center [448, 102] width 161 height 21
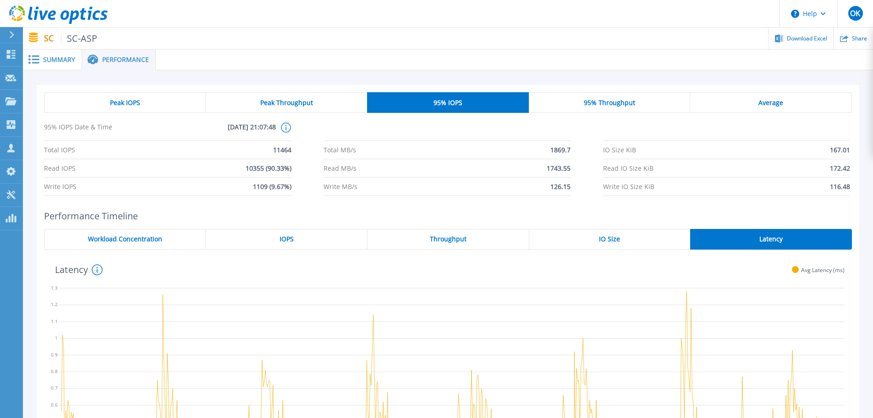
click at [771, 95] on div "Average" at bounding box center [771, 102] width 162 height 21
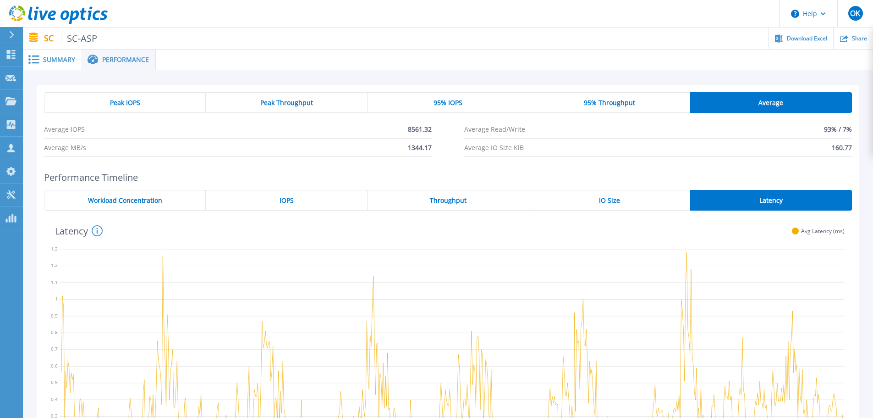
click at [577, 103] on div "95% Throughput" at bounding box center [609, 102] width 161 height 21
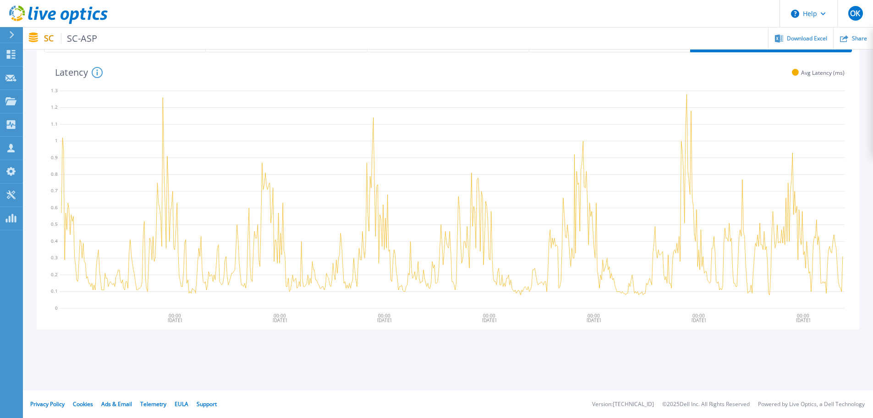
scroll to position [151, 0]
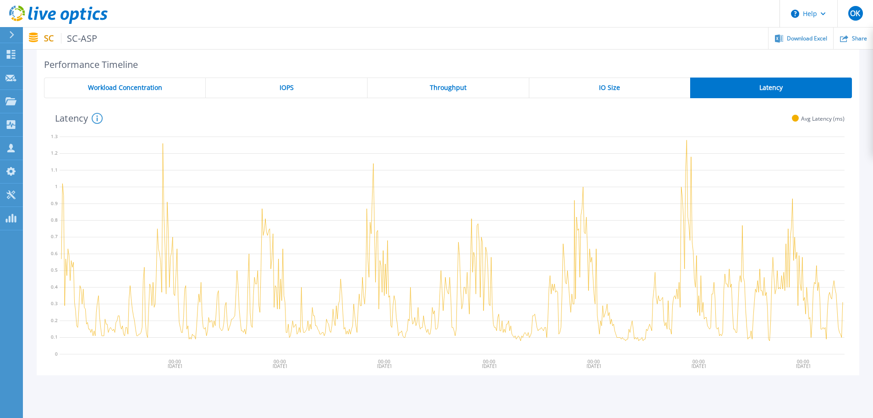
drag, startPoint x: 597, startPoint y: 39, endPoint x: 563, endPoint y: 40, distance: 34.4
click at [597, 39] on ul "Download Excel Share" at bounding box center [485, 39] width 776 height 22
click at [11, 56] on icon at bounding box center [11, 54] width 11 height 9
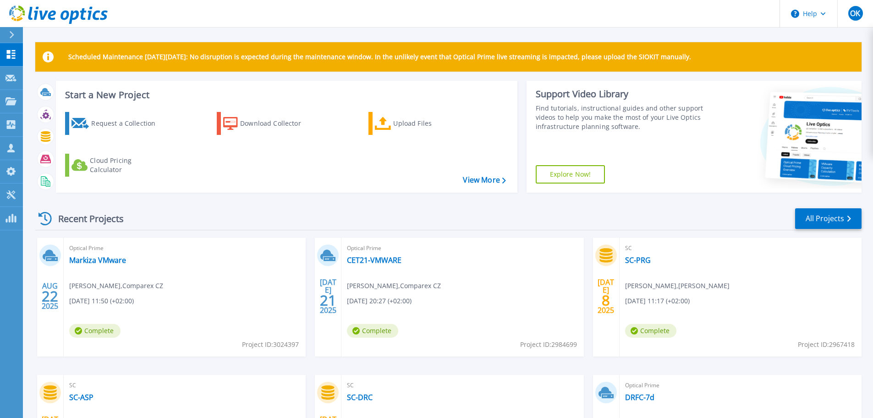
scroll to position [129, 0]
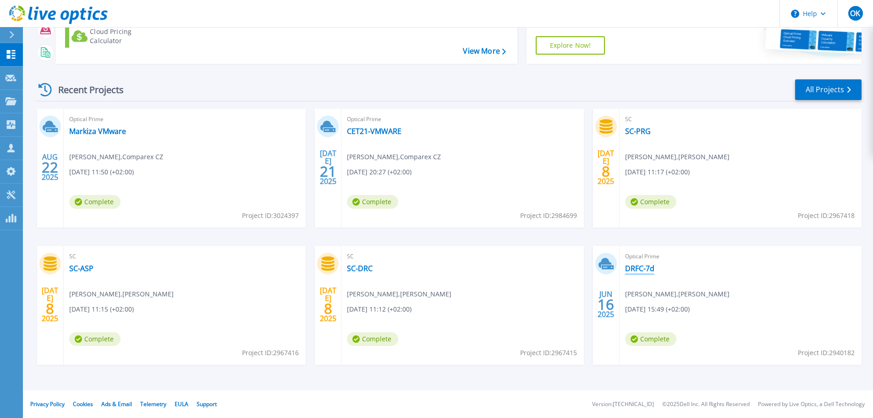
click at [639, 267] on link "DRFC-7d" at bounding box center [639, 268] width 29 height 9
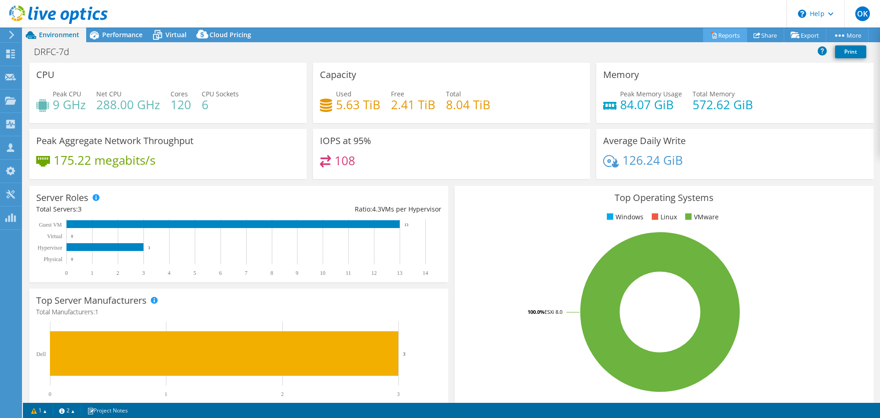
click at [723, 34] on link "Reports" at bounding box center [725, 35] width 44 height 14
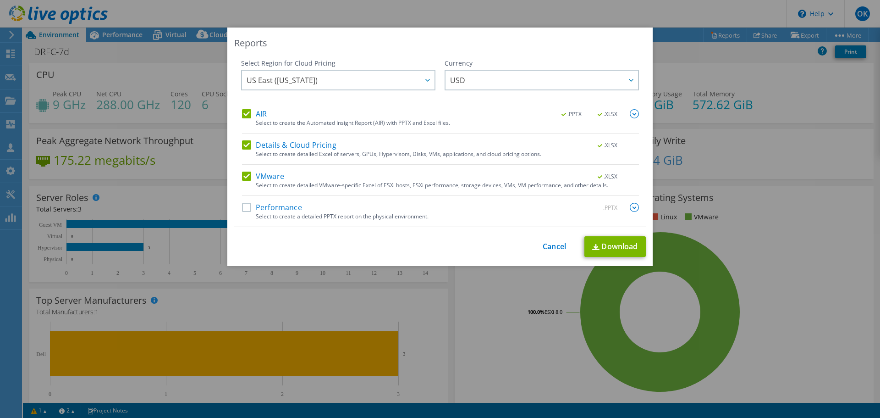
click at [242, 207] on label "Performance" at bounding box center [272, 207] width 60 height 9
click at [0, 0] on input "Performance" at bounding box center [0, 0] width 0 height 0
click at [400, 81] on span "US East ([US_STATE])" at bounding box center [341, 80] width 188 height 19
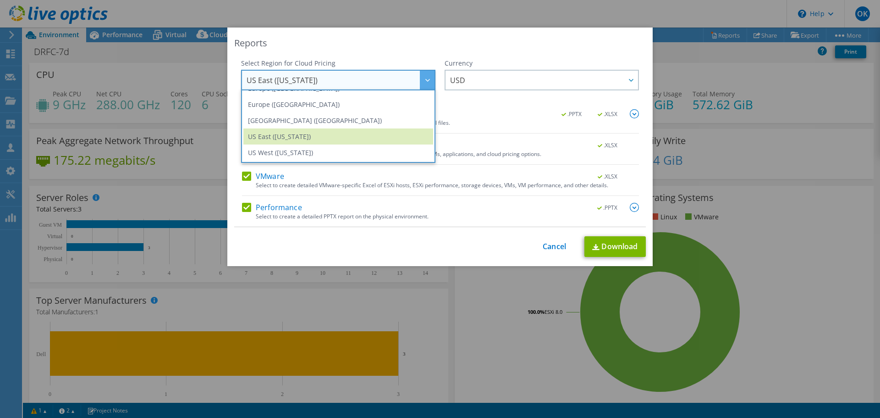
scroll to position [78, 0]
click at [301, 135] on li "Europe ([GEOGRAPHIC_DATA])" at bounding box center [338, 134] width 190 height 16
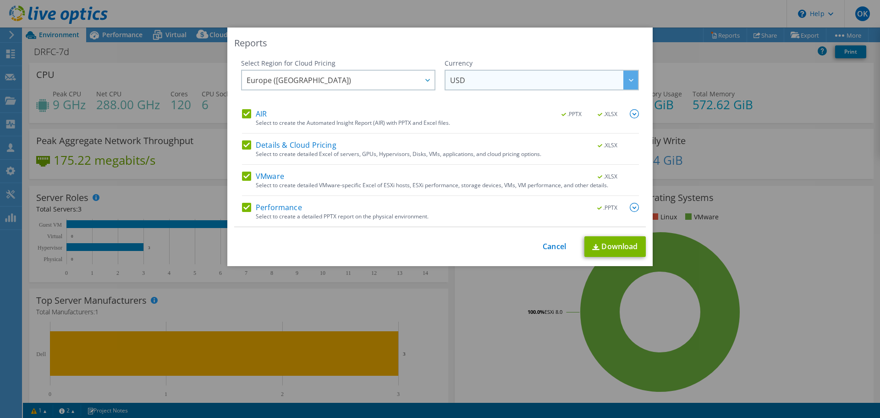
click at [545, 79] on span "USD" at bounding box center [544, 80] width 188 height 19
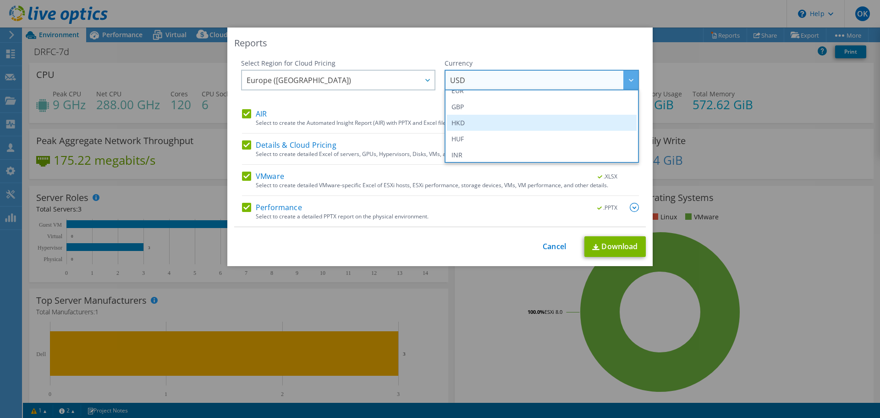
scroll to position [92, 0]
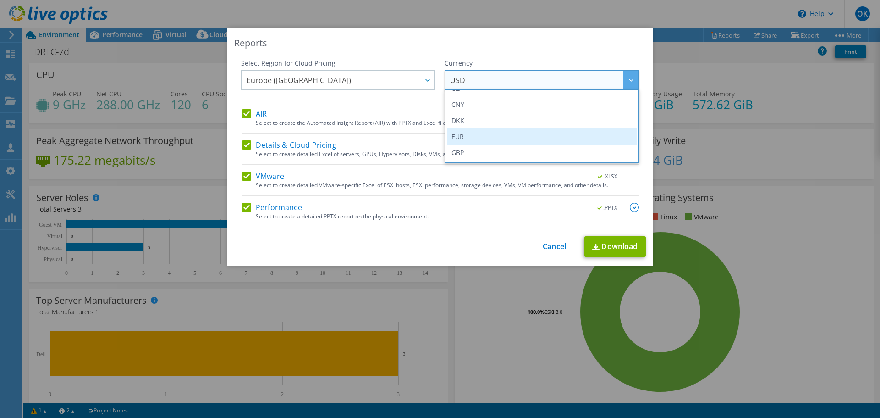
click at [471, 138] on li "EUR" at bounding box center [542, 136] width 190 height 16
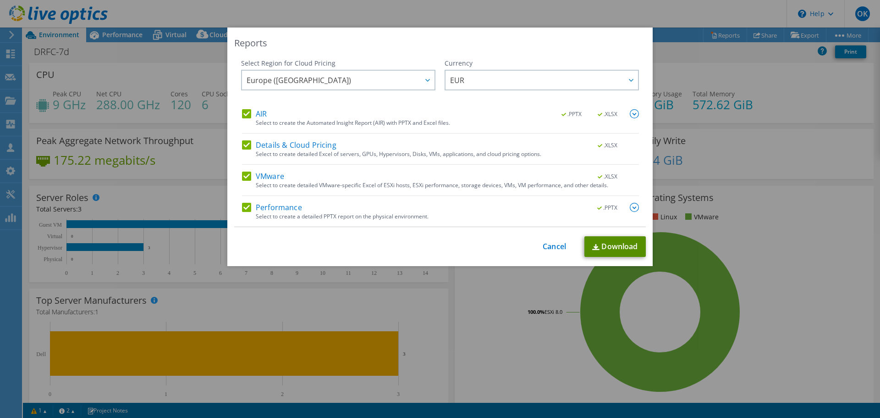
click at [596, 247] on link "Download" at bounding box center [614, 246] width 61 height 21
click at [606, 248] on link "Download" at bounding box center [614, 246] width 61 height 21
drag, startPoint x: 552, startPoint y: 248, endPoint x: 538, endPoint y: 248, distance: 14.2
click at [552, 248] on link "Cancel" at bounding box center [554, 246] width 23 height 9
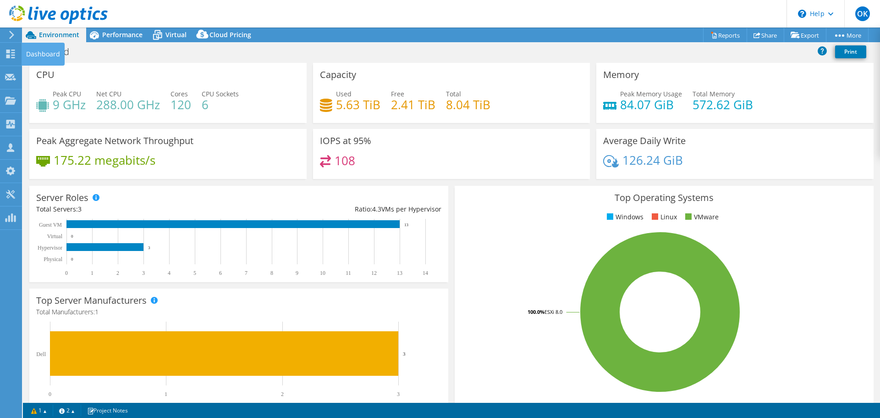
drag, startPoint x: 11, startPoint y: 55, endPoint x: 73, endPoint y: 68, distance: 63.6
click at [11, 55] on icon at bounding box center [10, 54] width 11 height 9
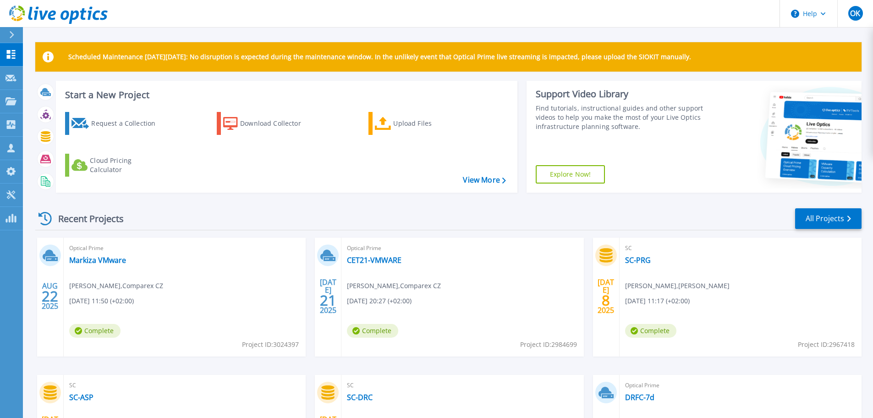
scroll to position [129, 0]
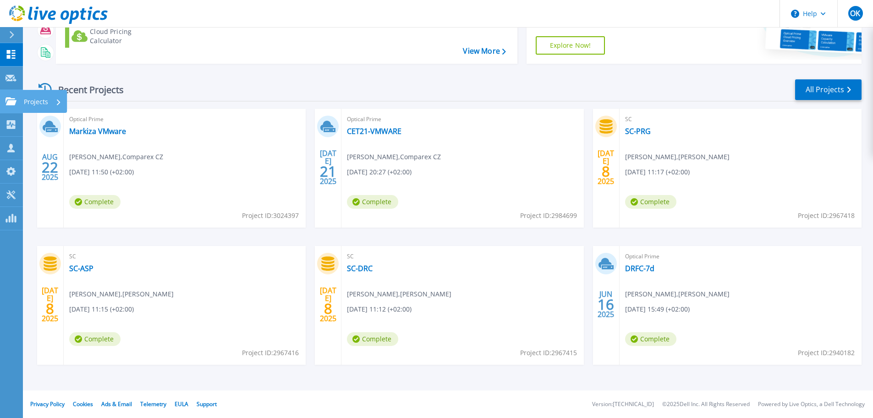
click at [8, 101] on icon at bounding box center [11, 101] width 11 height 8
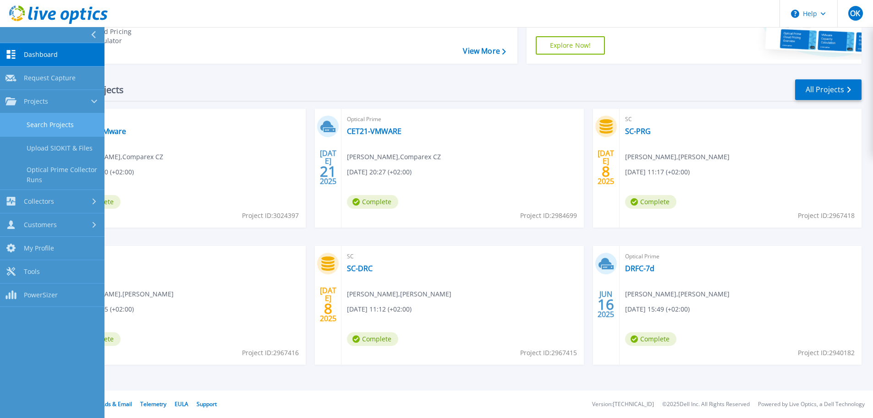
click at [55, 122] on link "Search Projects" at bounding box center [52, 124] width 105 height 23
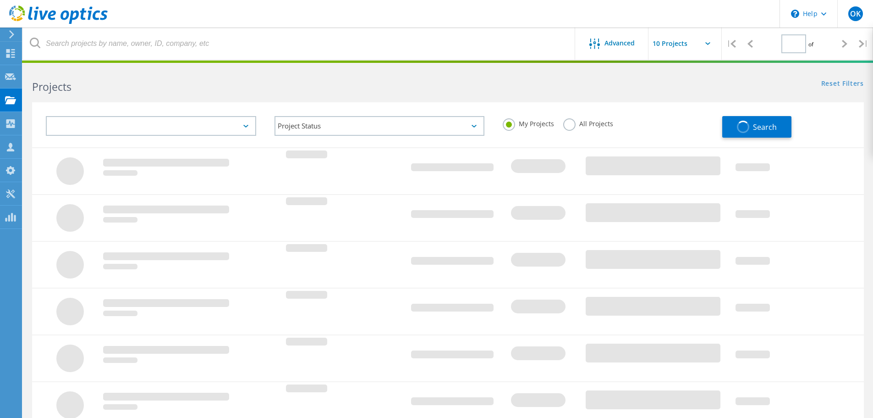
type input "1"
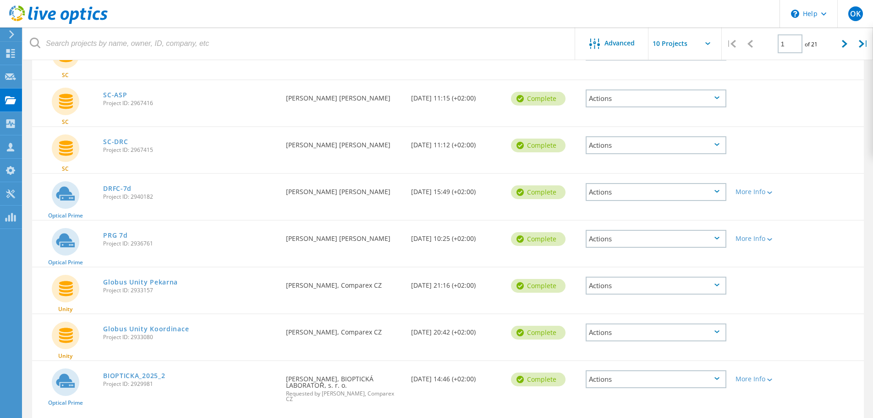
scroll to position [263, 0]
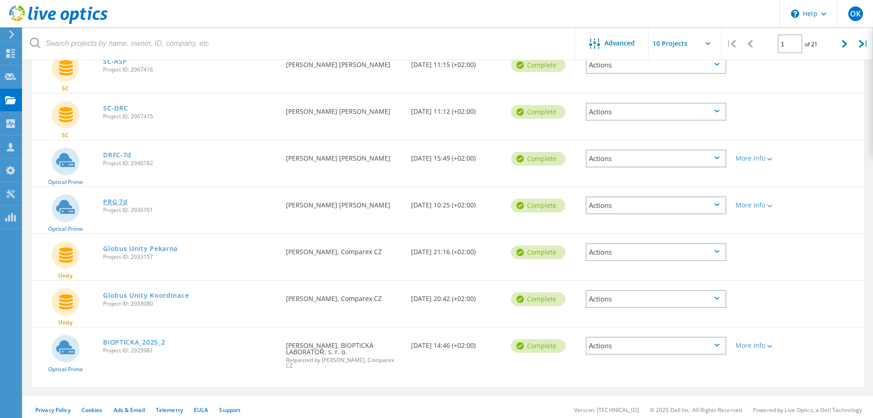
click at [112, 202] on link "PRG 7d" at bounding box center [115, 201] width 24 height 6
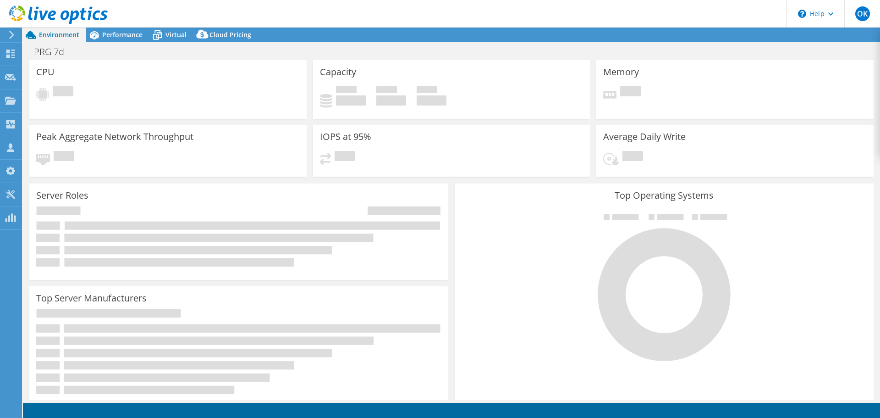
select select "USD"
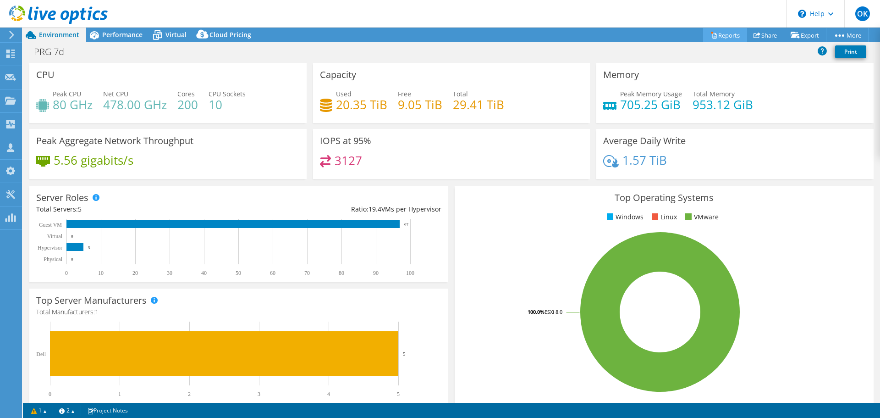
click at [727, 38] on link "Reports" at bounding box center [725, 35] width 44 height 14
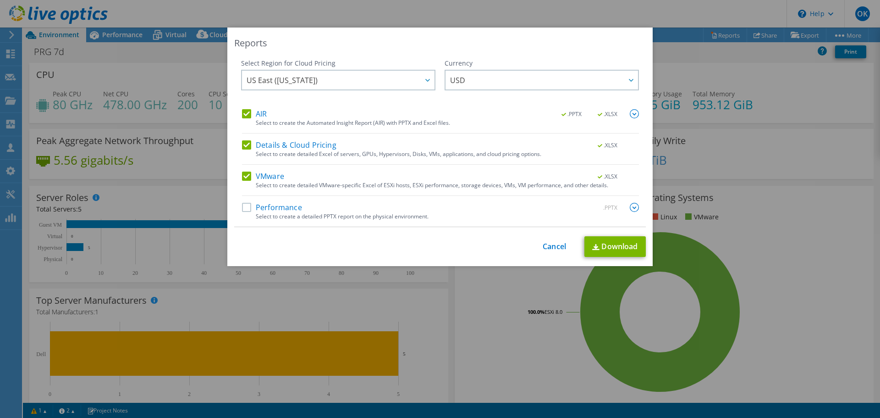
drag, startPoint x: 241, startPoint y: 209, endPoint x: 259, endPoint y: 202, distance: 19.3
click at [242, 209] on label "Performance" at bounding box center [272, 207] width 60 height 9
click at [0, 0] on input "Performance" at bounding box center [0, 0] width 0 height 0
click at [384, 81] on span "US East ([US_STATE])" at bounding box center [341, 80] width 188 height 19
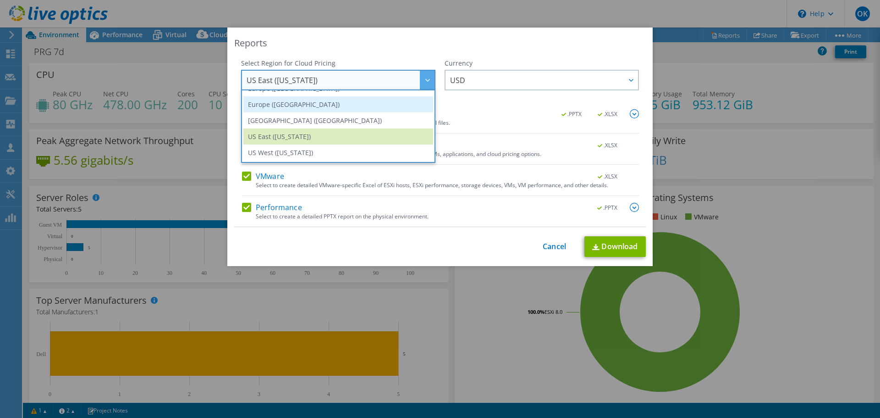
scroll to position [78, 0]
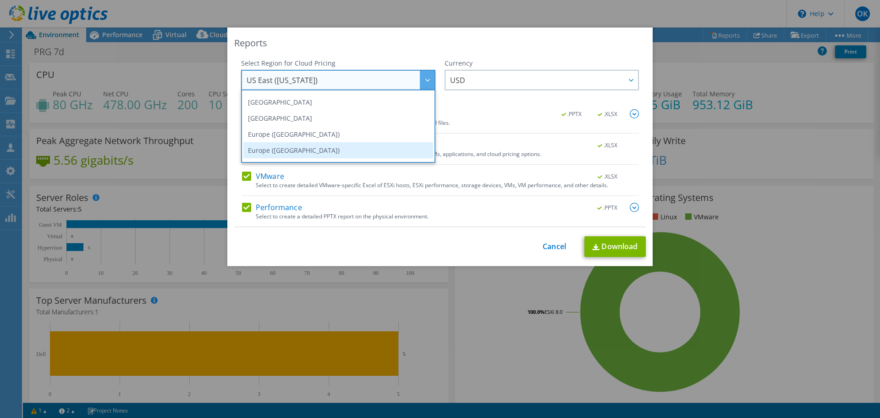
click at [301, 148] on li "Europe ([GEOGRAPHIC_DATA])" at bounding box center [338, 150] width 190 height 16
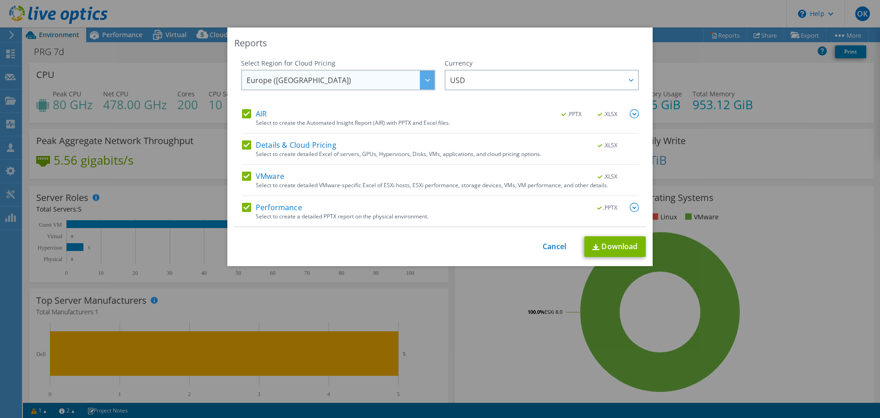
click at [382, 80] on span "Europe ([GEOGRAPHIC_DATA])" at bounding box center [341, 80] width 188 height 19
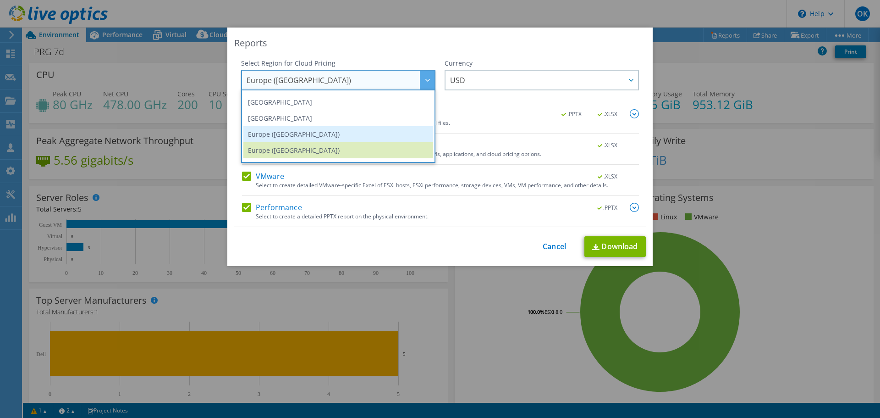
click at [309, 135] on li "Europe ([GEOGRAPHIC_DATA])" at bounding box center [338, 134] width 190 height 16
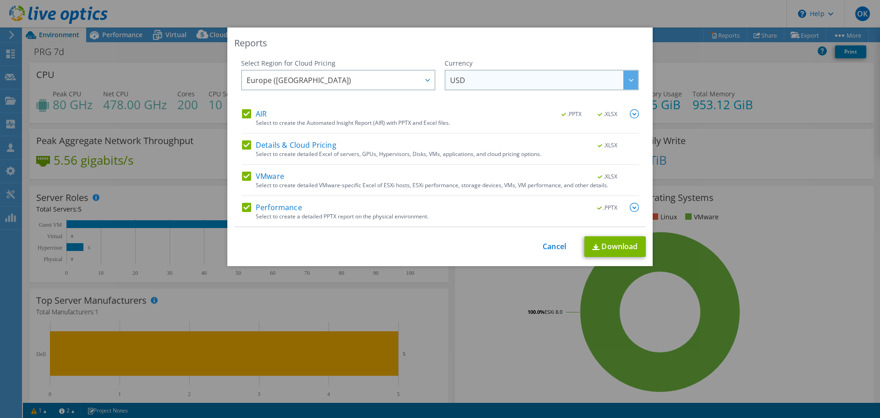
click at [503, 78] on span "USD" at bounding box center [544, 80] width 188 height 19
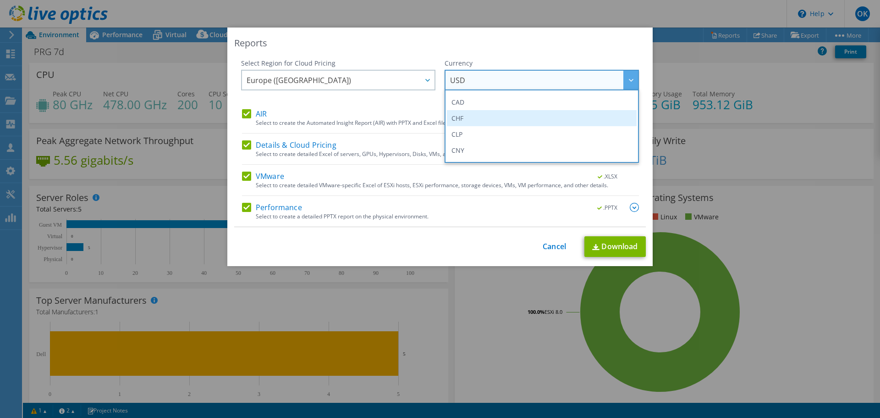
scroll to position [92, 0]
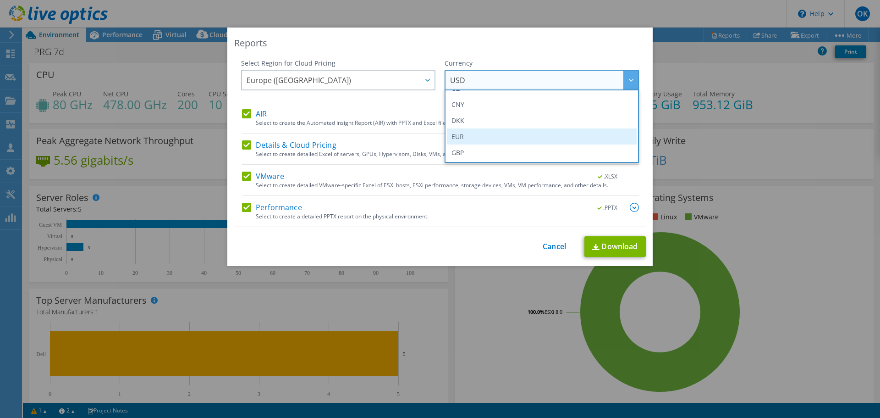
click at [494, 134] on li "EUR" at bounding box center [542, 136] width 190 height 16
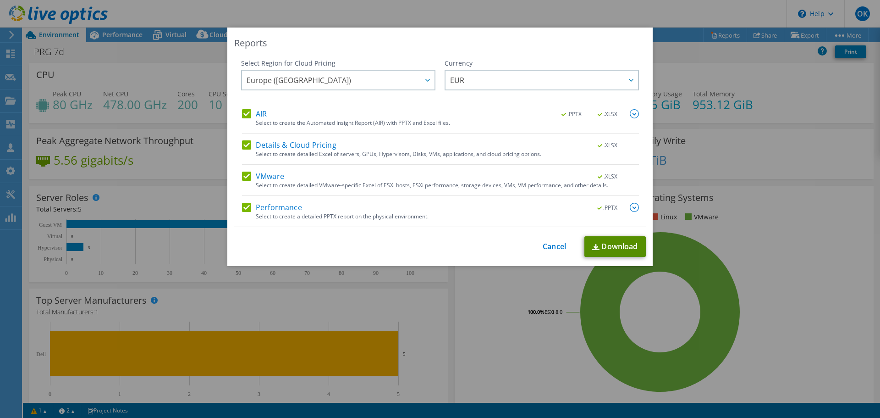
click at [616, 252] on link "Download" at bounding box center [614, 246] width 61 height 21
click at [550, 247] on link "Cancel" at bounding box center [554, 246] width 23 height 9
